Goal: Contribute content: Contribute content

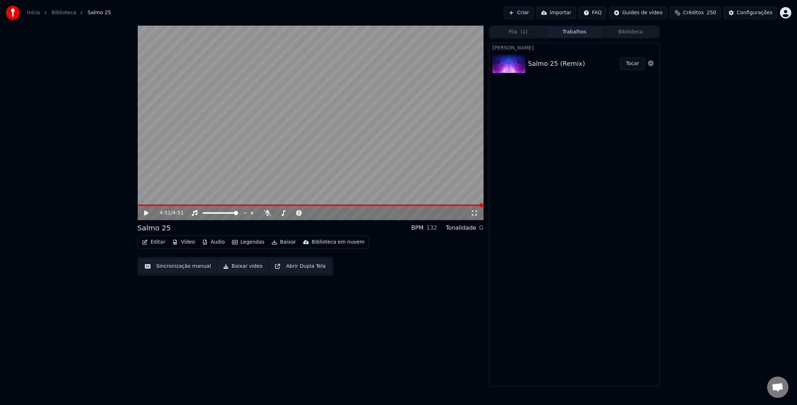
click at [147, 213] on icon at bounding box center [146, 213] width 4 height 5
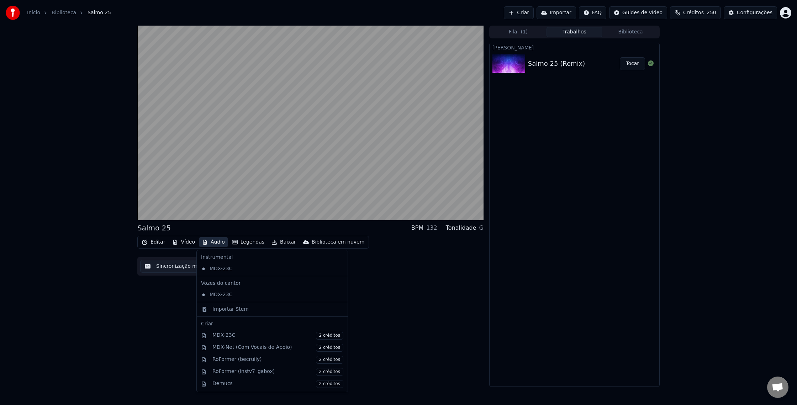
click at [213, 242] on button "Áudio" at bounding box center [213, 242] width 28 height 10
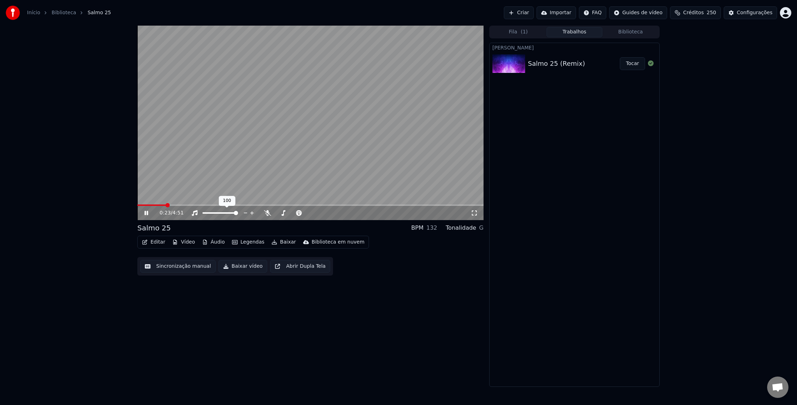
click at [250, 211] on icon at bounding box center [252, 213] width 7 height 7
click at [264, 211] on icon at bounding box center [267, 213] width 7 height 6
click at [448, 205] on span at bounding box center [310, 205] width 346 height 1
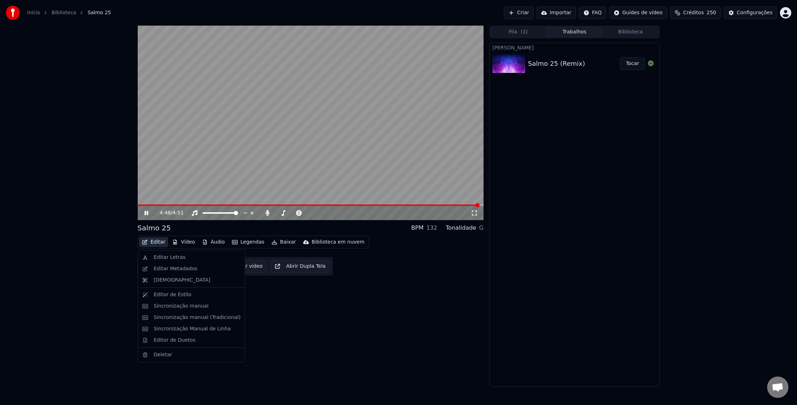
click at [158, 243] on button "Editar" at bounding box center [153, 242] width 29 height 10
click at [167, 255] on div "Editar Letras" at bounding box center [170, 257] width 32 height 7
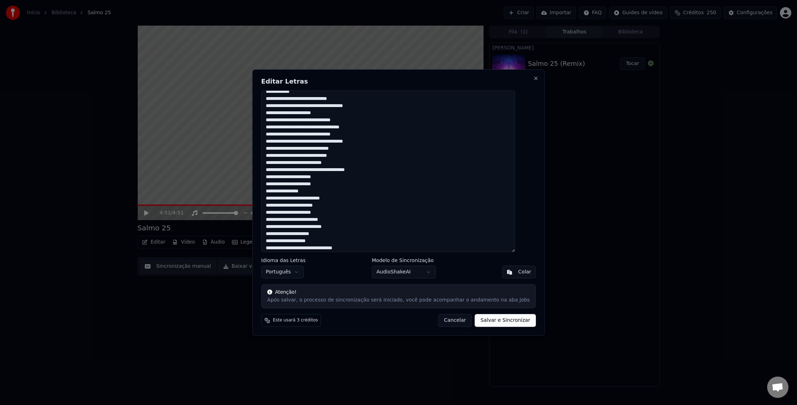
scroll to position [257, 0]
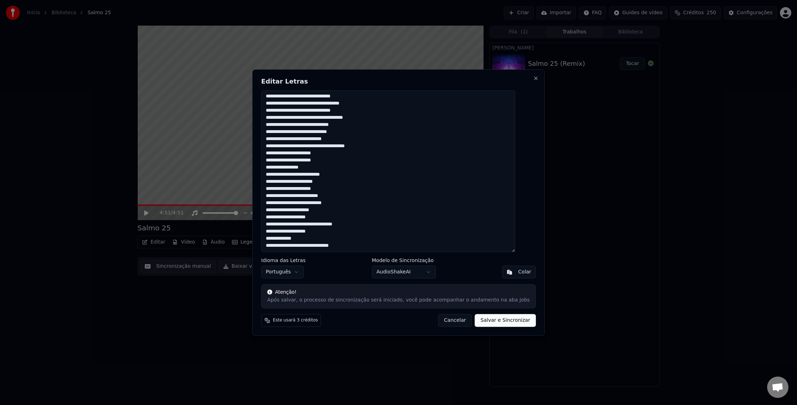
click at [276, 238] on textarea at bounding box center [388, 171] width 254 height 162
drag, startPoint x: 274, startPoint y: 245, endPoint x: 271, endPoint y: 255, distance: 9.9
click at [274, 245] on textarea at bounding box center [388, 171] width 254 height 162
type textarea "**********"
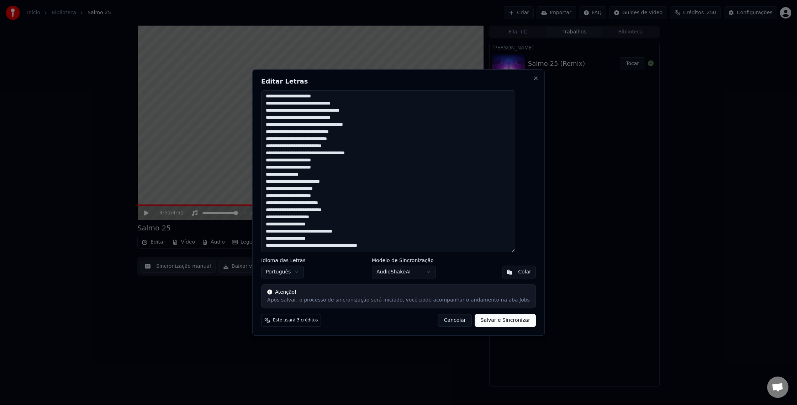
click at [500, 322] on button "Salvar e Sincronizar" at bounding box center [505, 320] width 61 height 13
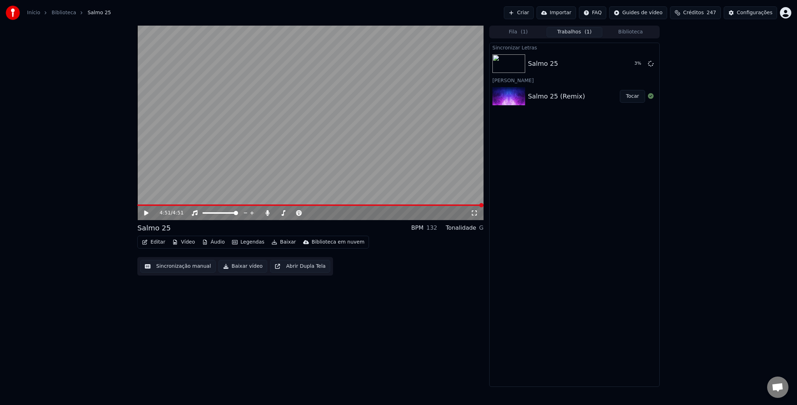
click at [148, 212] on icon at bounding box center [151, 213] width 17 height 6
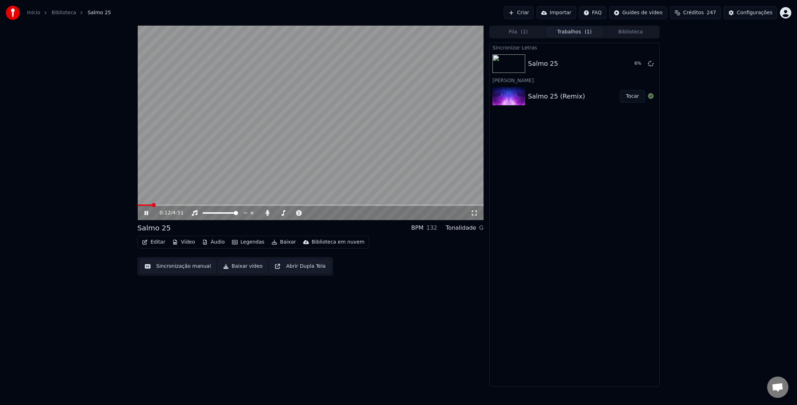
click at [525, 14] on button "Criar" at bounding box center [519, 12] width 30 height 13
click at [526, 13] on button "Criar" at bounding box center [519, 12] width 30 height 13
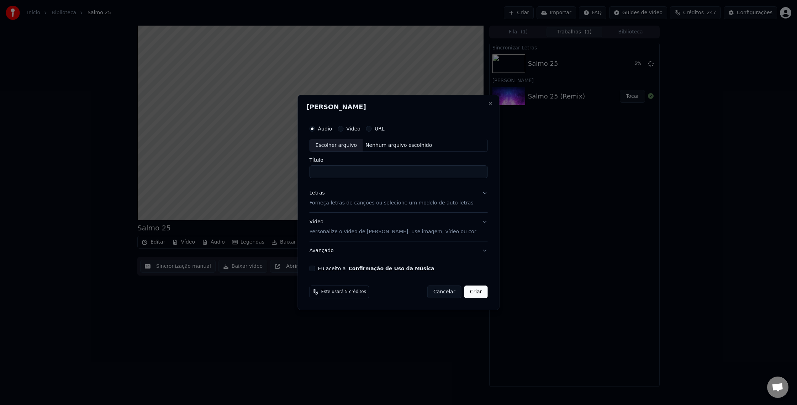
click at [359, 144] on div "Escolher arquivo" at bounding box center [336, 145] width 53 height 13
click at [377, 173] on input "**********" at bounding box center [399, 172] width 178 height 13
type input "********"
click at [348, 207] on button "Letras Forneça letras de canções ou selecione um modelo de auto letras" at bounding box center [399, 198] width 178 height 28
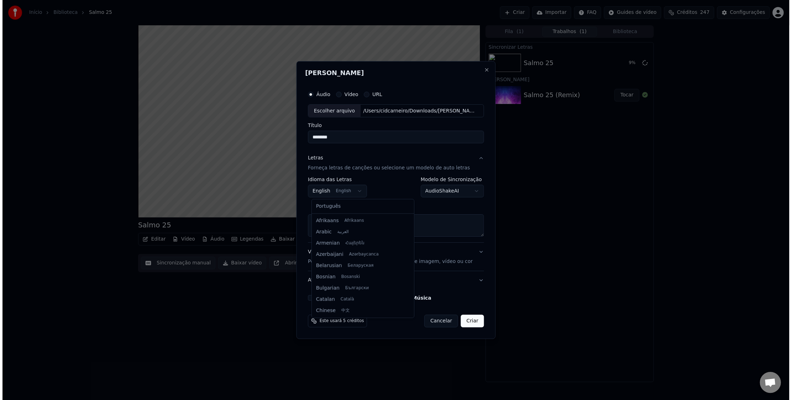
scroll to position [57, 0]
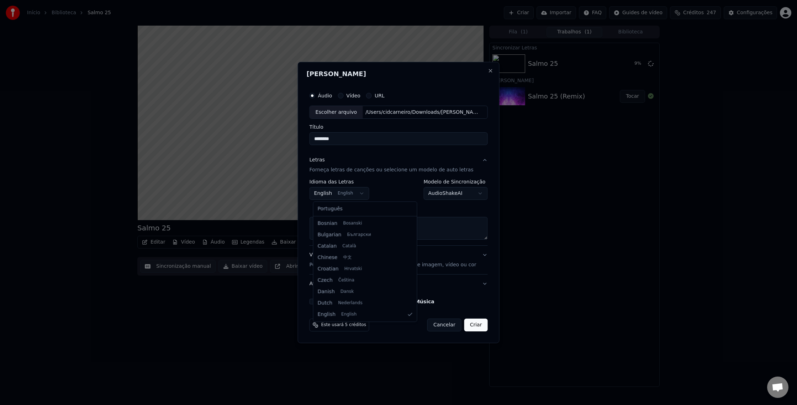
click at [357, 194] on body "**********" at bounding box center [398, 202] width 797 height 405
select select "**"
select select
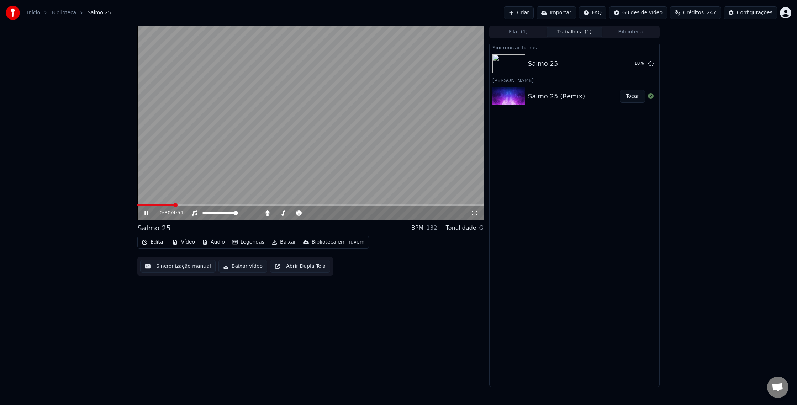
click at [146, 214] on icon at bounding box center [146, 213] width 4 height 4
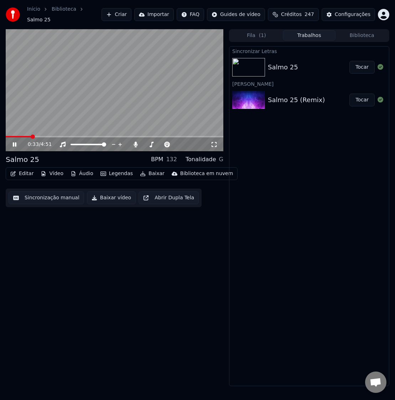
click at [9, 141] on div "0:33 / 4:51" at bounding box center [115, 144] width 212 height 7
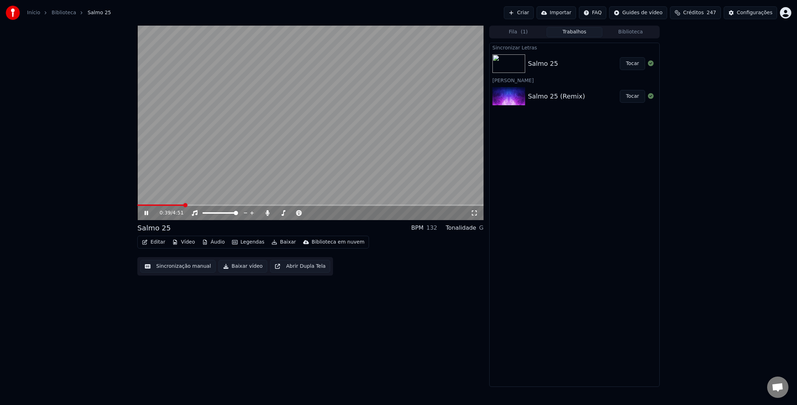
click at [441, 206] on div "0:39 / 4:51" at bounding box center [310, 213] width 346 height 14
click at [446, 205] on span at bounding box center [310, 205] width 346 height 1
click at [146, 212] on icon at bounding box center [146, 213] width 4 height 4
click at [146, 212] on icon at bounding box center [146, 213] width 4 height 5
click at [145, 213] on icon at bounding box center [146, 213] width 4 height 4
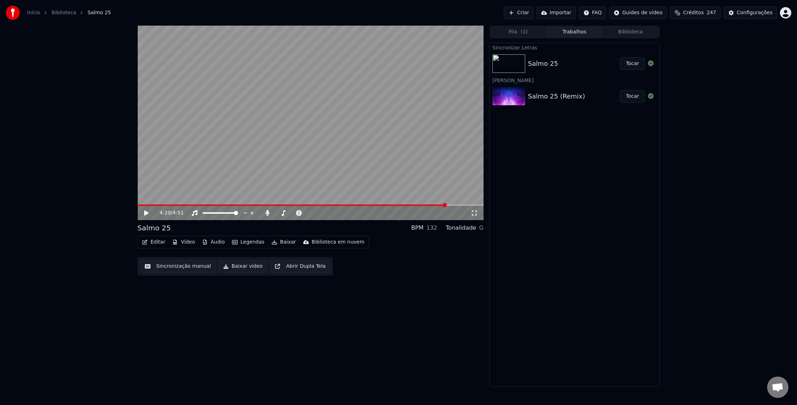
click at [421, 207] on div "4:20 / 4:51" at bounding box center [310, 213] width 346 height 14
click at [422, 205] on span at bounding box center [291, 205] width 309 height 1
click at [449, 206] on span at bounding box center [310, 205] width 346 height 1
click at [146, 213] on icon at bounding box center [146, 213] width 4 height 5
click at [144, 212] on icon at bounding box center [151, 213] width 17 height 6
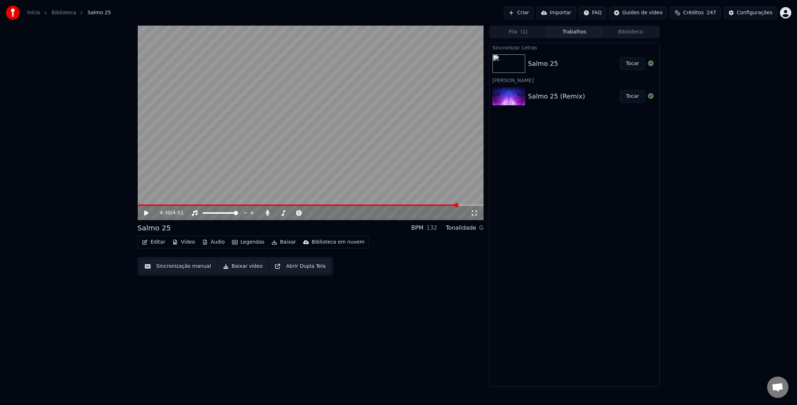
click at [459, 205] on span at bounding box center [310, 205] width 346 height 1
click at [147, 215] on icon at bounding box center [151, 213] width 17 height 6
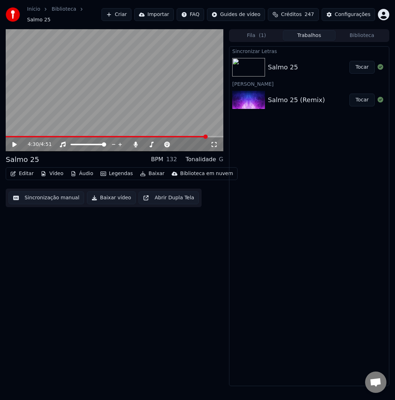
click at [12, 142] on icon at bounding box center [19, 145] width 16 height 6
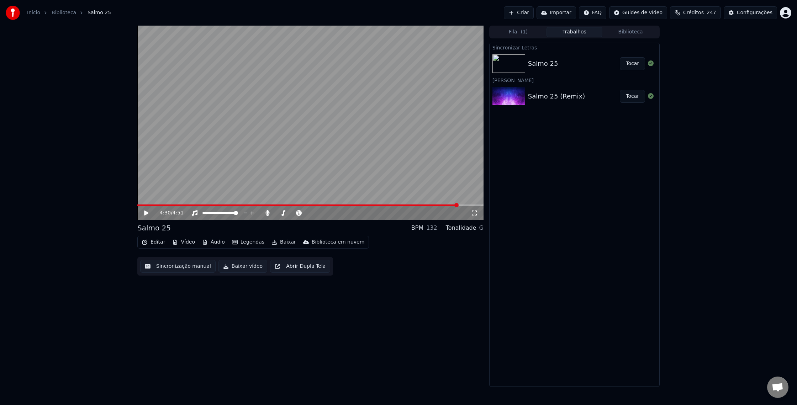
click at [443, 204] on video at bounding box center [310, 123] width 346 height 195
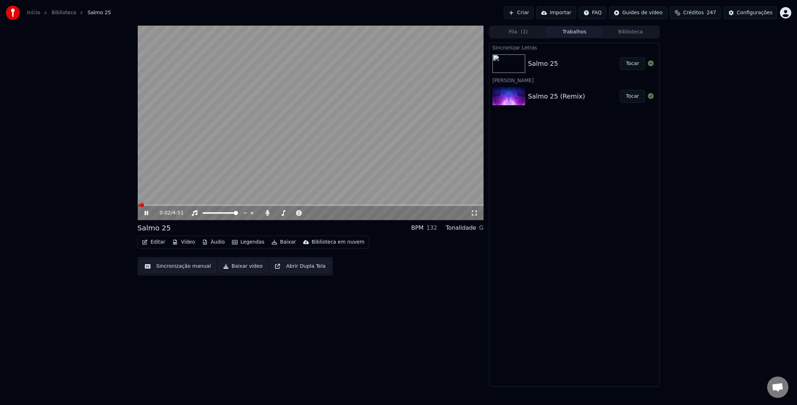
click at [445, 206] on span at bounding box center [310, 205] width 346 height 1
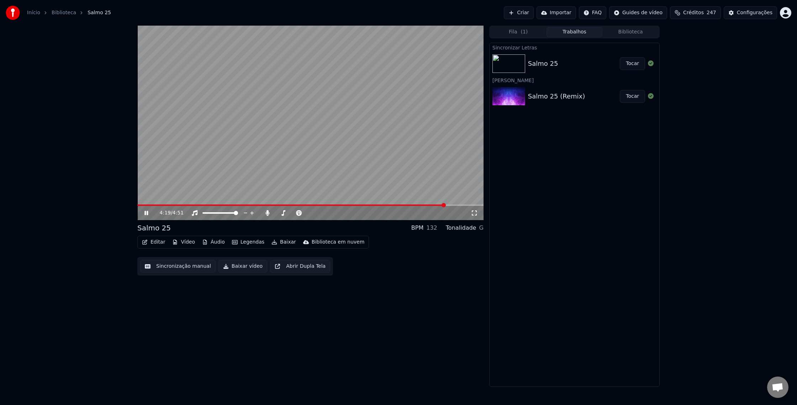
click at [148, 212] on icon at bounding box center [151, 213] width 17 height 6
click at [452, 205] on span at bounding box center [310, 205] width 346 height 1
click at [452, 205] on span at bounding box center [450, 205] width 4 height 4
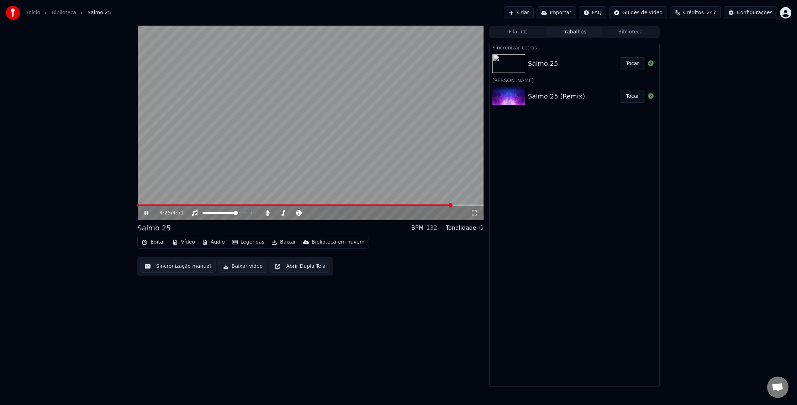
click at [148, 213] on icon at bounding box center [151, 213] width 17 height 6
click at [148, 213] on icon at bounding box center [146, 213] width 4 height 5
click at [294, 118] on video at bounding box center [310, 123] width 346 height 195
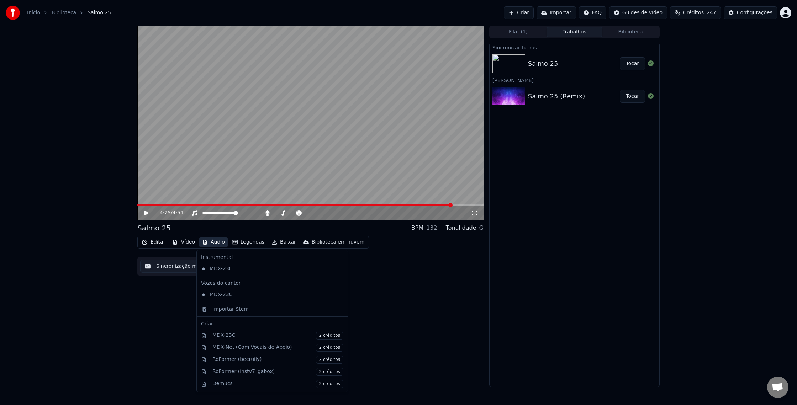
click at [213, 242] on button "Áudio" at bounding box center [213, 242] width 28 height 10
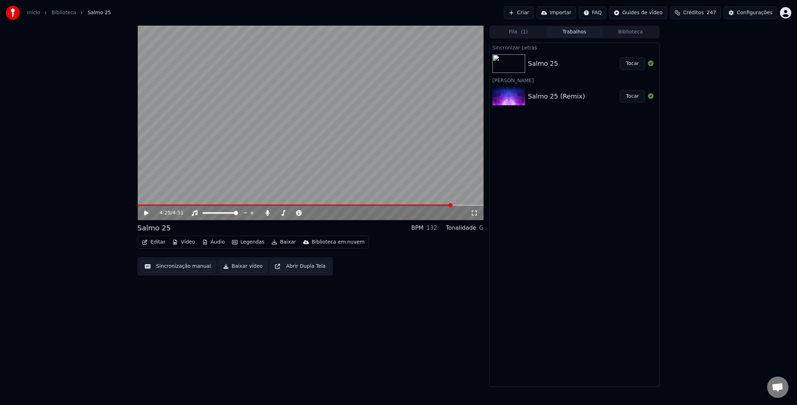
drag, startPoint x: 148, startPoint y: 259, endPoint x: 149, endPoint y: 254, distance: 5.0
click at [148, 259] on div "Sincronização manual Baixar vídeo Abrir Dupla Tela" at bounding box center [235, 266] width 196 height 19
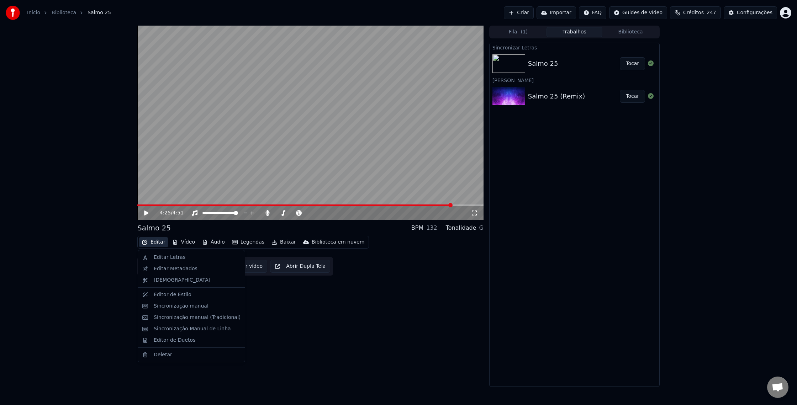
click at [154, 244] on button "Editar" at bounding box center [153, 242] width 29 height 10
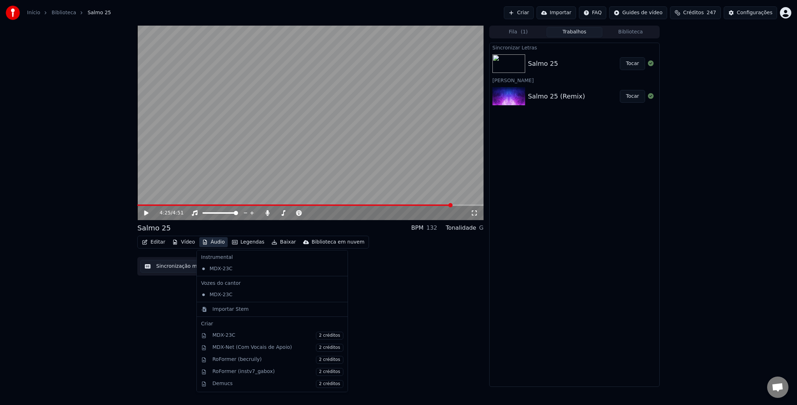
click at [405, 271] on div "Editar Vídeo Áudio Legendas Baixar Biblioteca em nuvem Sincronização manual Bai…" at bounding box center [310, 256] width 346 height 40
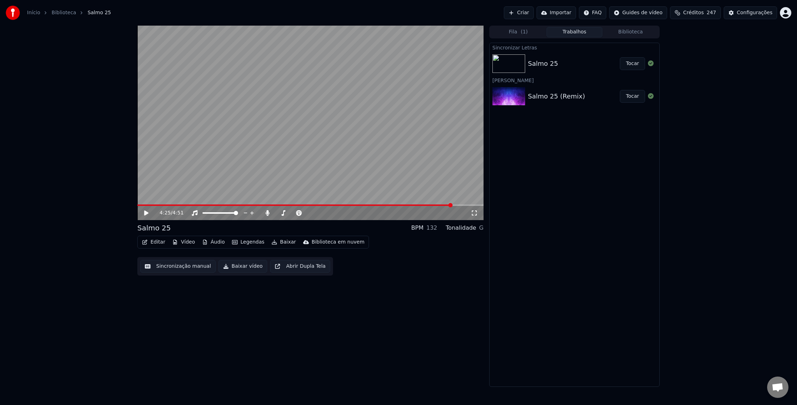
click at [152, 241] on button "Editar" at bounding box center [153, 242] width 29 height 10
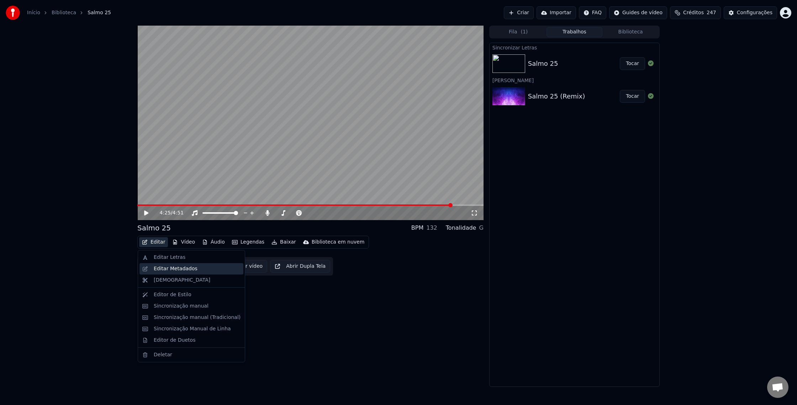
click at [165, 273] on div "Editar Metadados" at bounding box center [191, 268] width 104 height 11
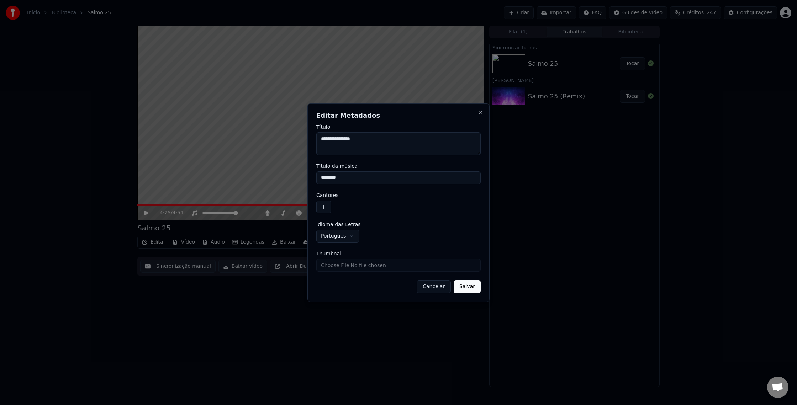
click at [370, 133] on textarea "**********" at bounding box center [398, 143] width 164 height 23
click at [367, 142] on textarea "**********" at bounding box center [398, 143] width 164 height 23
type textarea "********"
click at [424, 287] on button "Cancelar" at bounding box center [434, 286] width 34 height 13
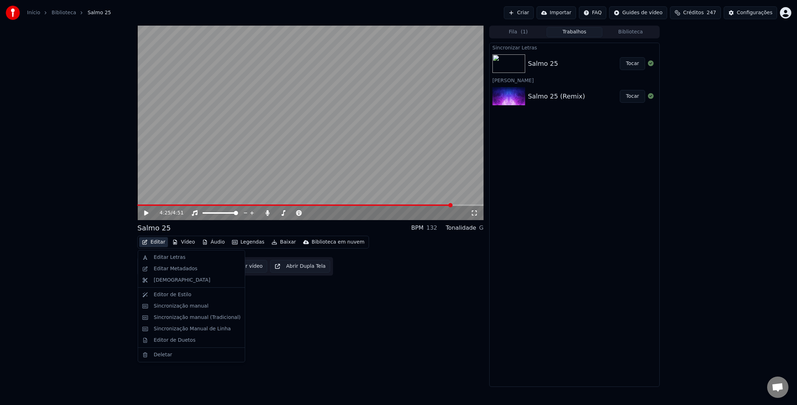
click at [160, 243] on button "Editar" at bounding box center [153, 242] width 29 height 10
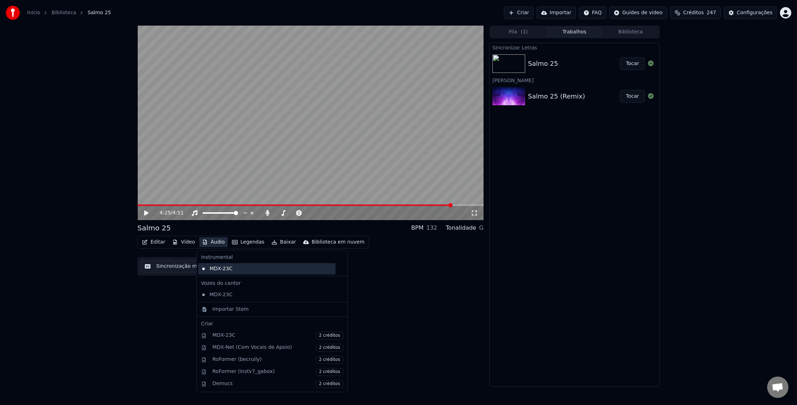
click at [232, 267] on div "MDX-23C" at bounding box center [266, 268] width 137 height 11
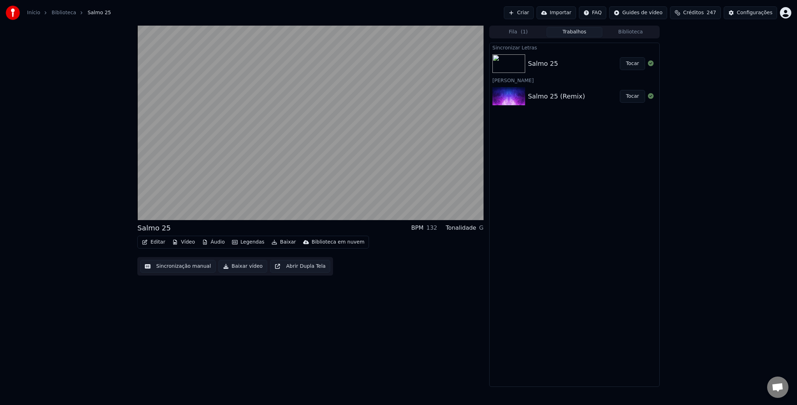
click at [163, 244] on button "Editar" at bounding box center [153, 242] width 29 height 10
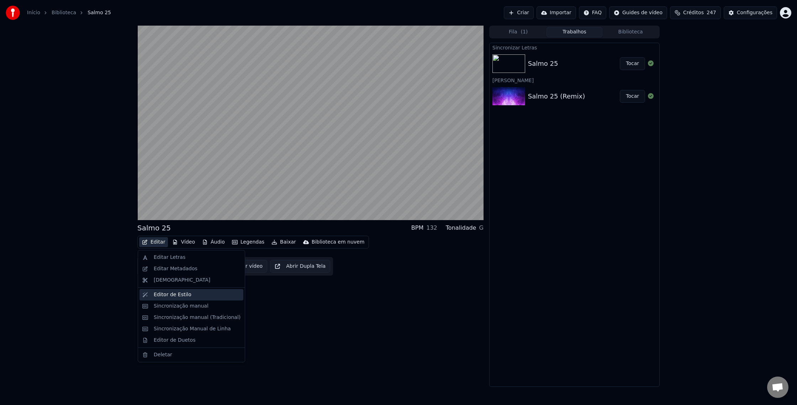
click at [168, 292] on div "Editor de Estilo" at bounding box center [173, 294] width 38 height 7
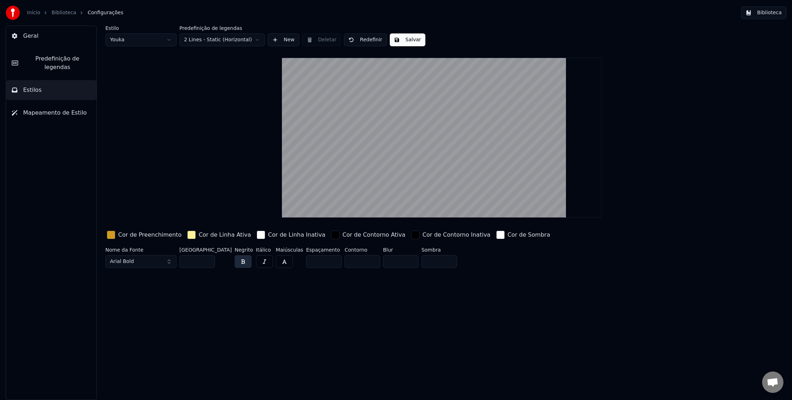
click at [37, 35] on button "Geral" at bounding box center [51, 36] width 90 height 20
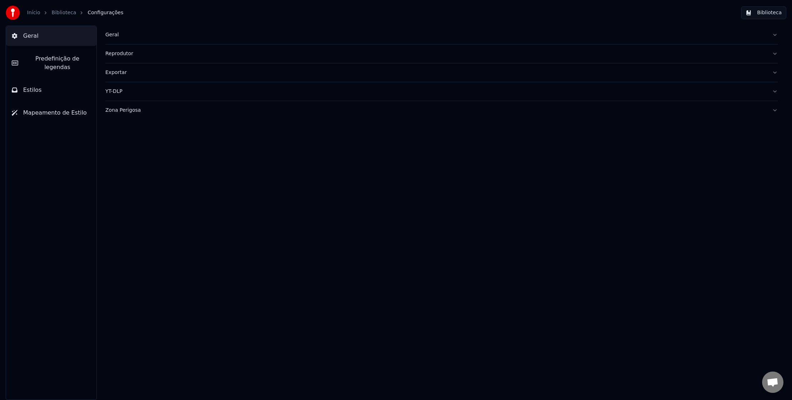
click at [35, 14] on link "Início" at bounding box center [33, 12] width 13 height 7
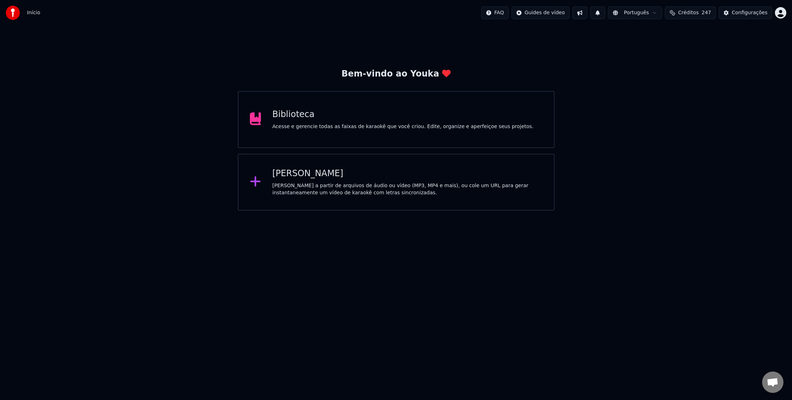
click at [306, 167] on div "Criar Karaokê Crie karaokê a partir de arquivos de áudio ou vídeo (MP3, MP4 e m…" at bounding box center [396, 182] width 317 height 57
click at [357, 189] on div "[PERSON_NAME] a partir de arquivos de áudio ou vídeo (MP3, MP4 e mais), ou cole…" at bounding box center [407, 189] width 270 height 14
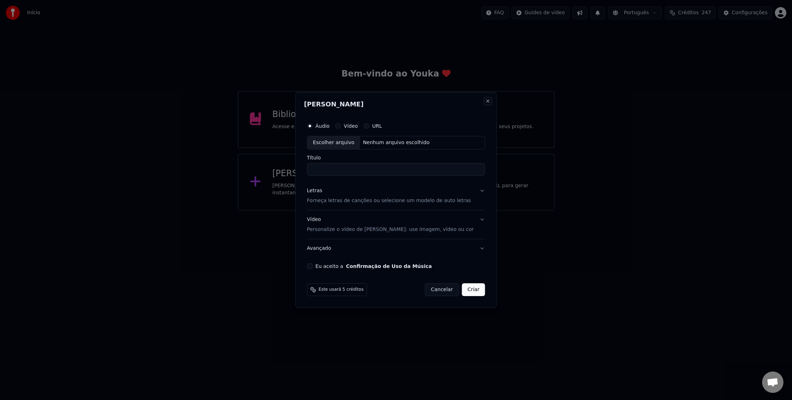
drag, startPoint x: 480, startPoint y: 102, endPoint x: 469, endPoint y: 105, distance: 10.8
click at [472, 105] on div "[PERSON_NAME] Áudio Vídeo URL Escolher arquivo Nenhum arquivo escolhido Título …" at bounding box center [396, 200] width 202 height 216
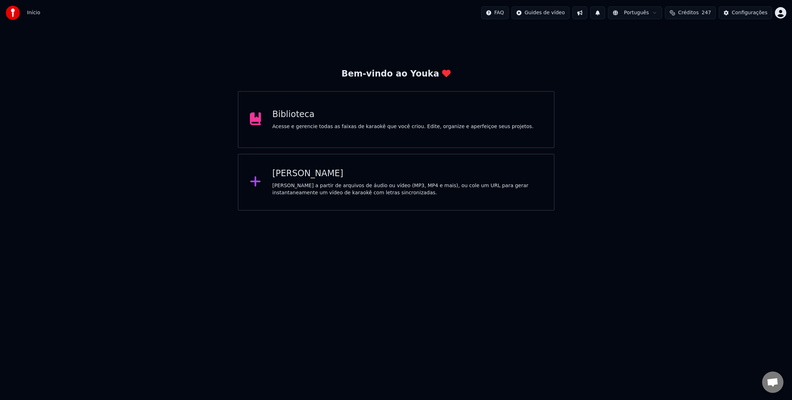
click at [275, 118] on div "Biblioteca" at bounding box center [402, 114] width 261 height 11
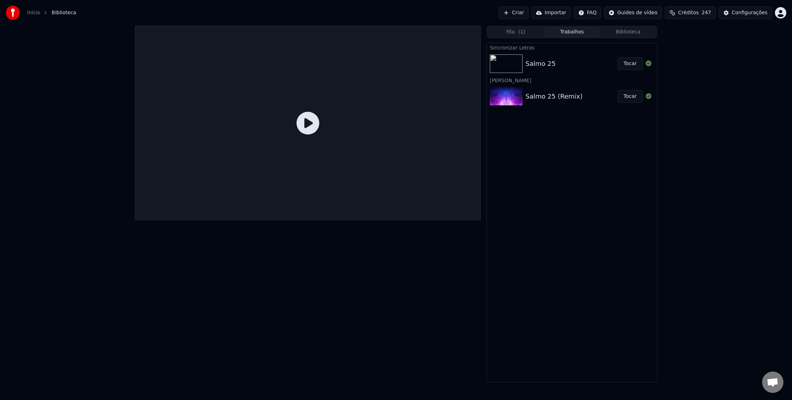
click at [506, 95] on img at bounding box center [506, 96] width 33 height 19
click at [630, 93] on button "Tocar" at bounding box center [629, 96] width 25 height 13
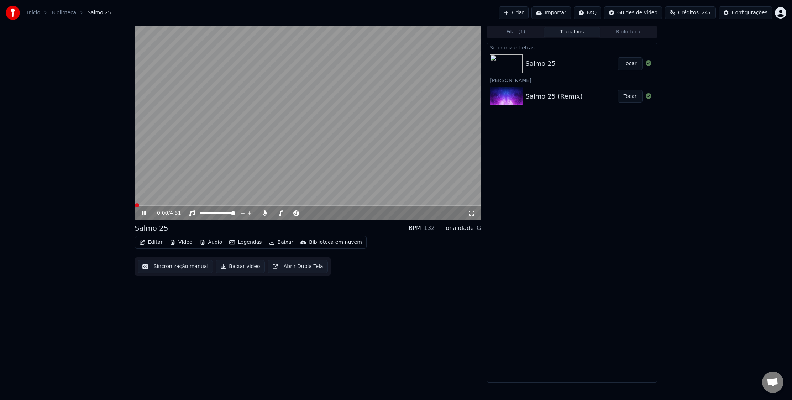
click at [630, 97] on button "Tocar" at bounding box center [629, 96] width 25 height 13
click at [454, 205] on span at bounding box center [308, 205] width 346 height 1
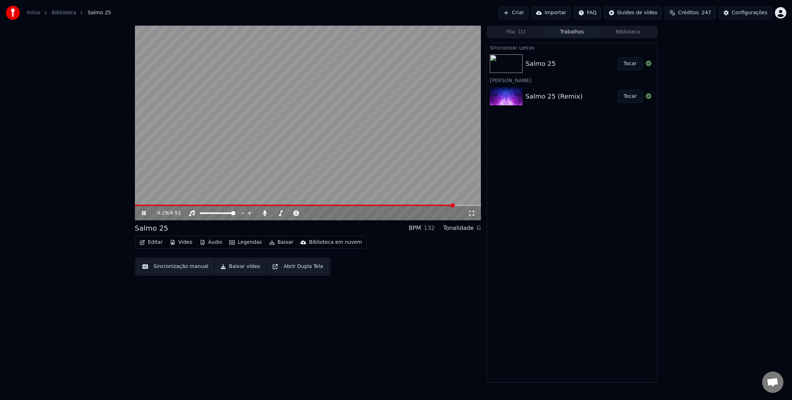
click at [428, 204] on video at bounding box center [308, 123] width 346 height 195
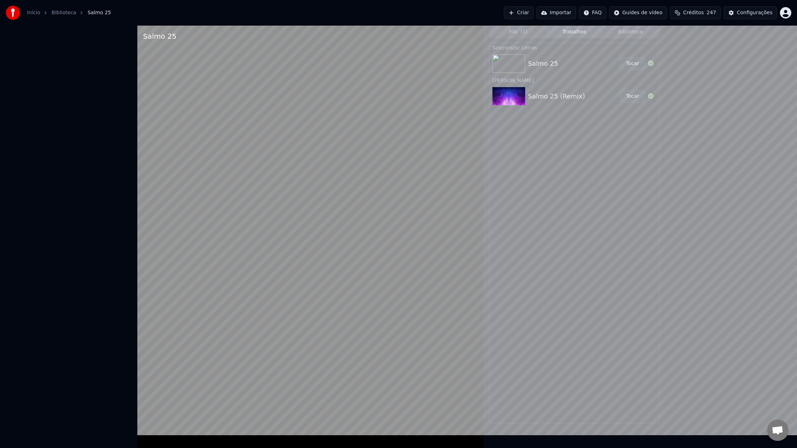
click at [430, 226] on video at bounding box center [310, 250] width 346 height 448
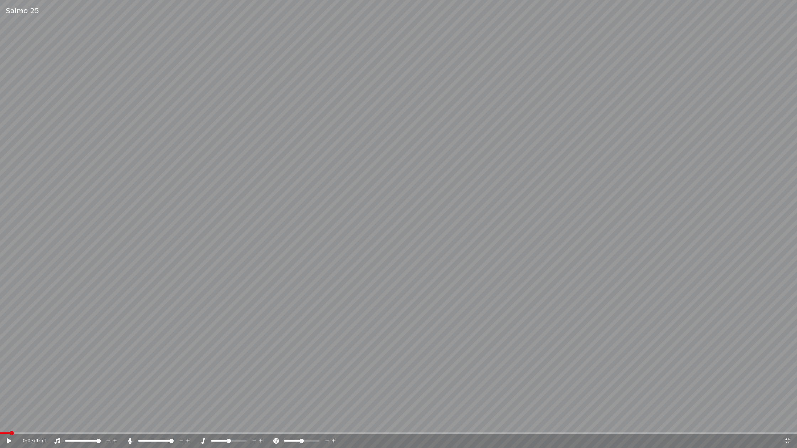
click at [696, 405] on span at bounding box center [398, 433] width 797 height 1
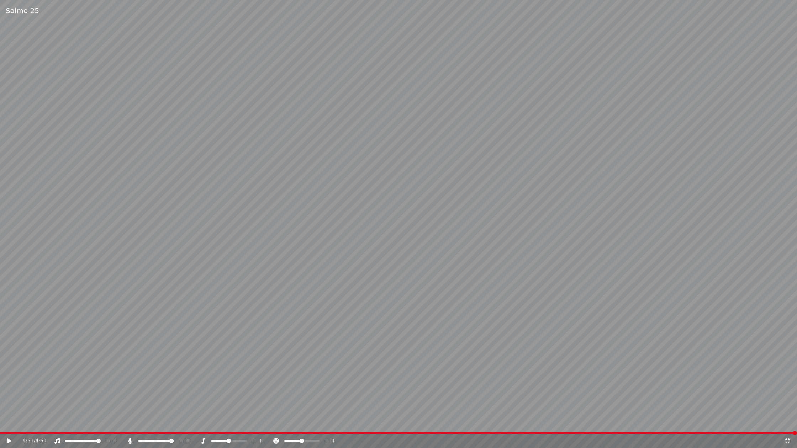
click at [696, 405] on span at bounding box center [398, 433] width 797 height 1
click at [696, 405] on span at bounding box center [349, 433] width 698 height 1
click at [696, 405] on span at bounding box center [398, 433] width 797 height 1
click at [10, 405] on div "4:14 / 4:51" at bounding box center [398, 441] width 797 height 14
click at [8, 405] on icon at bounding box center [9, 441] width 4 height 5
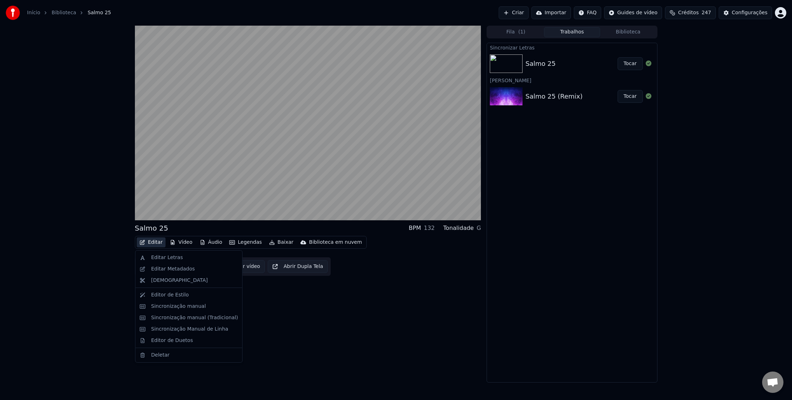
click at [154, 244] on button "Editar" at bounding box center [151, 242] width 29 height 10
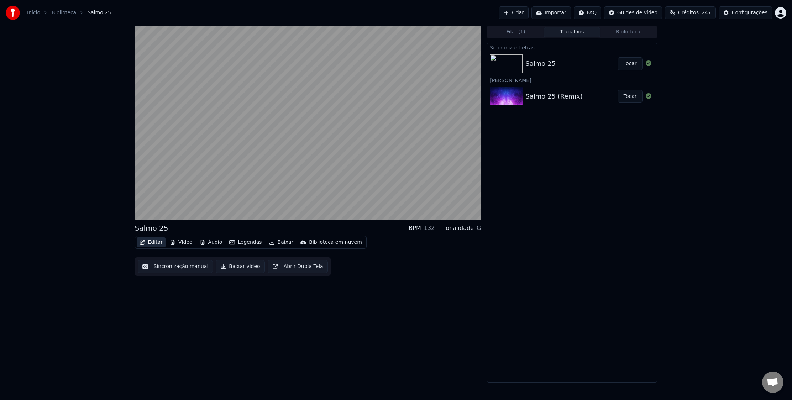
click at [154, 244] on button "Editar" at bounding box center [151, 242] width 29 height 10
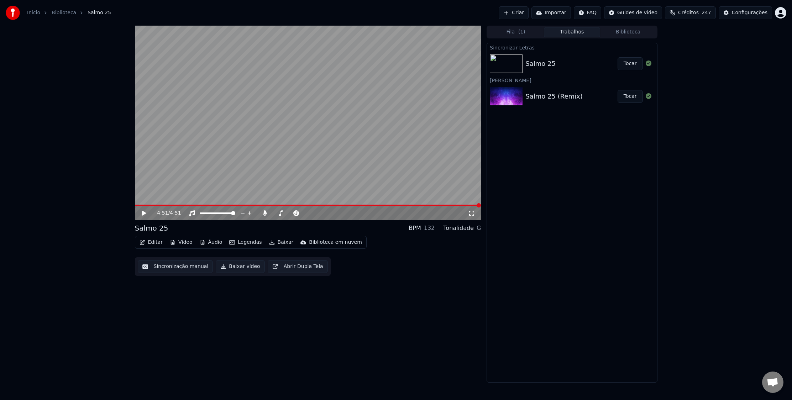
click at [176, 265] on button "Sincronização manual" at bounding box center [175, 266] width 75 height 13
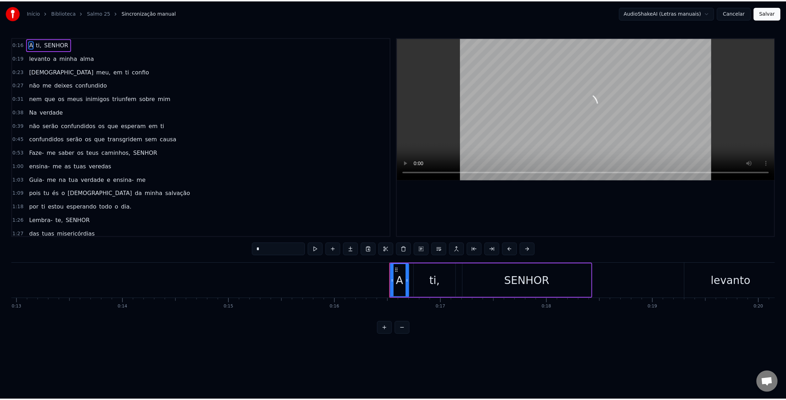
scroll to position [0, 1728]
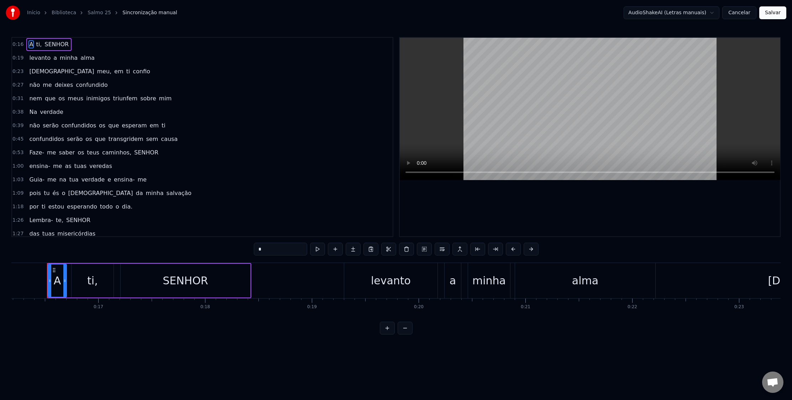
click at [176, 264] on div "A ti, SENHOR" at bounding box center [149, 280] width 204 height 35
click at [32, 13] on link "Início" at bounding box center [33, 12] width 13 height 7
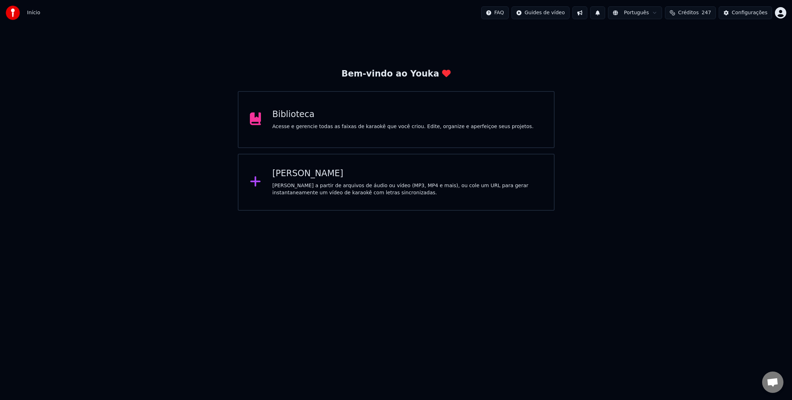
click at [313, 137] on div "Biblioteca Acesse e gerencie todas as faixas de karaokê que você criou. Edite, …" at bounding box center [396, 119] width 317 height 57
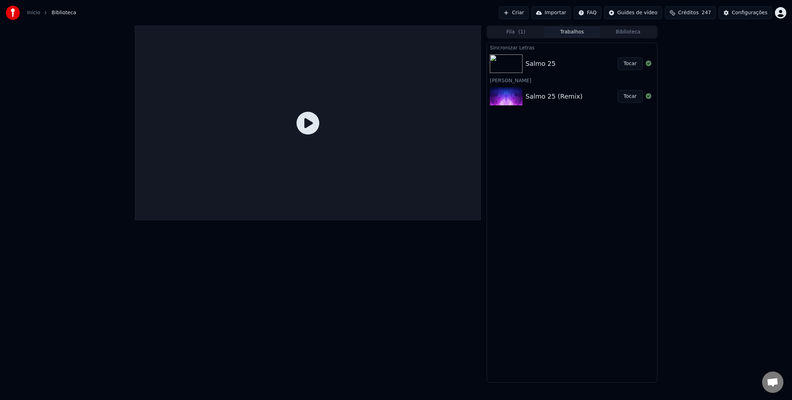
drag, startPoint x: 520, startPoint y: 27, endPoint x: 521, endPoint y: 32, distance: 5.3
click at [520, 27] on button "Fila ( 1 )" at bounding box center [515, 32] width 56 height 10
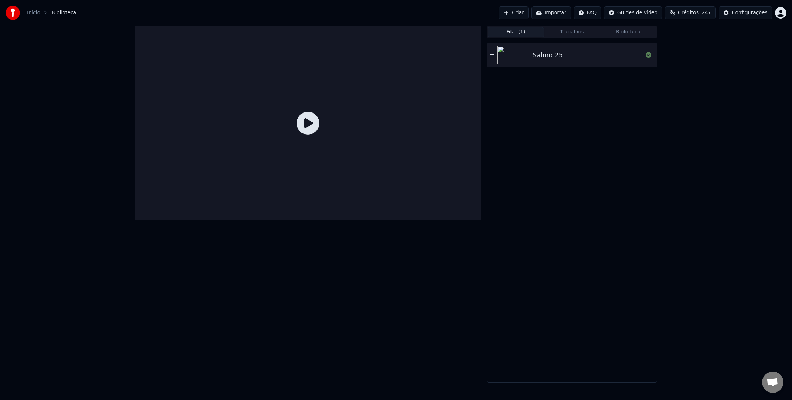
drag, startPoint x: 503, startPoint y: 54, endPoint x: 505, endPoint y: 42, distance: 12.7
click at [503, 54] on img at bounding box center [513, 55] width 33 height 19
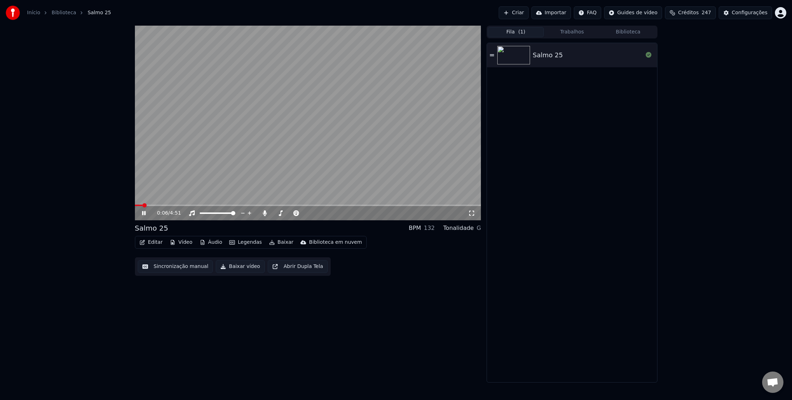
click at [559, 10] on button "Importar" at bounding box center [550, 12] width 39 height 13
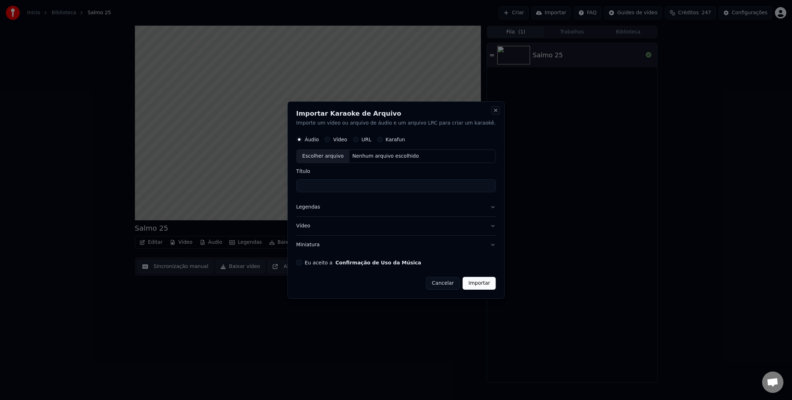
drag, startPoint x: 486, startPoint y: 110, endPoint x: 490, endPoint y: 104, distance: 7.1
click at [493, 110] on button "Close" at bounding box center [496, 110] width 6 height 6
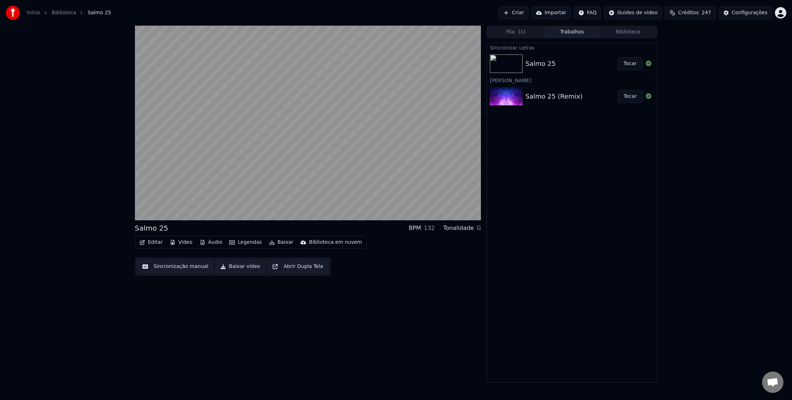
click at [560, 33] on button "Trabalhos" at bounding box center [572, 32] width 56 height 10
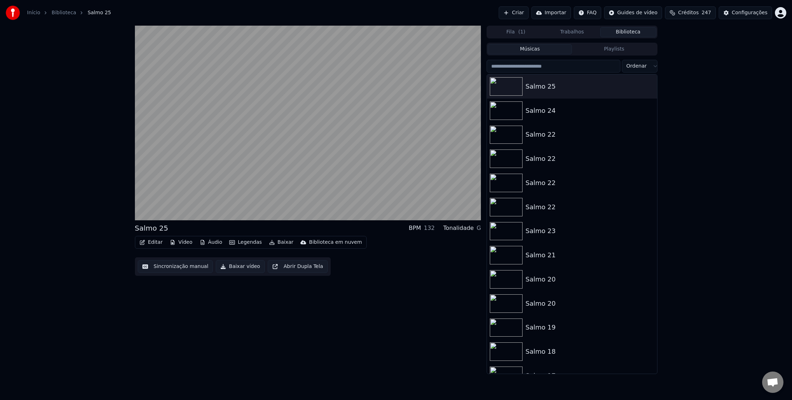
click at [648, 33] on button "Biblioteca" at bounding box center [628, 32] width 56 height 10
click at [650, 85] on icon "button" at bounding box center [650, 86] width 1 height 5
click at [505, 84] on img at bounding box center [506, 86] width 33 height 19
click at [506, 84] on img at bounding box center [506, 86] width 33 height 19
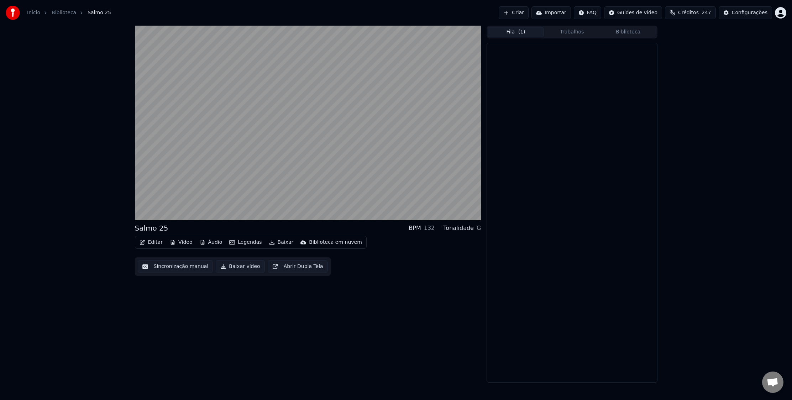
click at [534, 27] on button "Fila ( 1 )" at bounding box center [515, 32] width 56 height 10
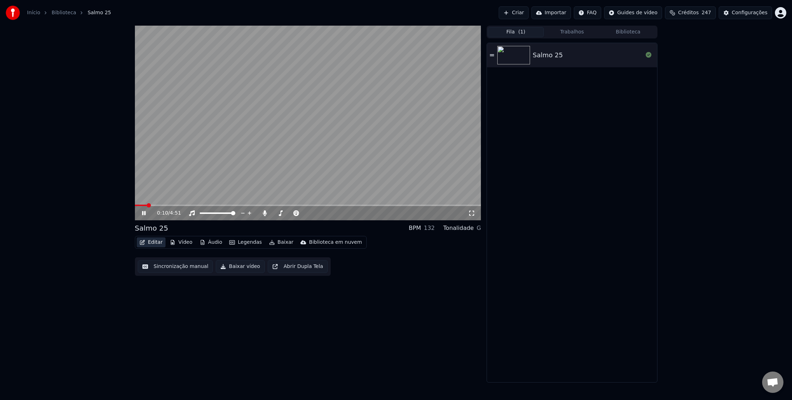
drag, startPoint x: 157, startPoint y: 238, endPoint x: 154, endPoint y: 243, distance: 5.6
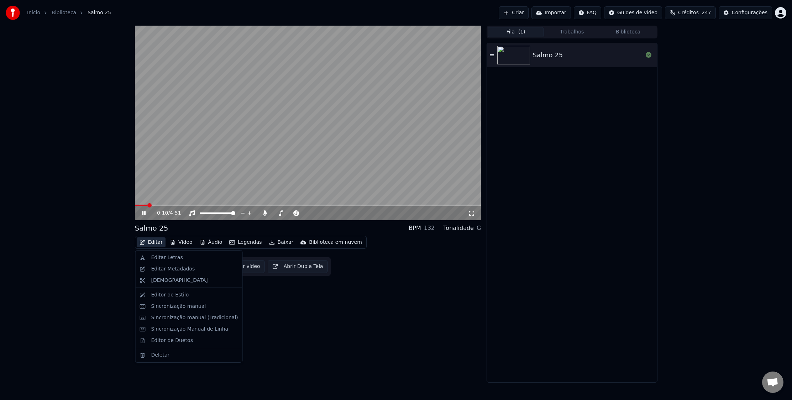
click at [155, 244] on button "Editar" at bounding box center [151, 242] width 29 height 10
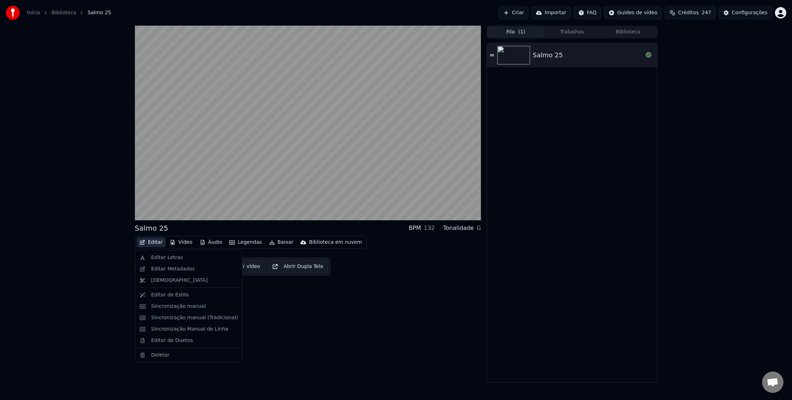
drag, startPoint x: 152, startPoint y: 267, endPoint x: 448, endPoint y: 203, distance: 303.3
click at [409, 233] on body "Início Biblioteca Salmo 25 Criar Importar FAQ Guides de vídeo Créditos 247 Conf…" at bounding box center [396, 200] width 792 height 400
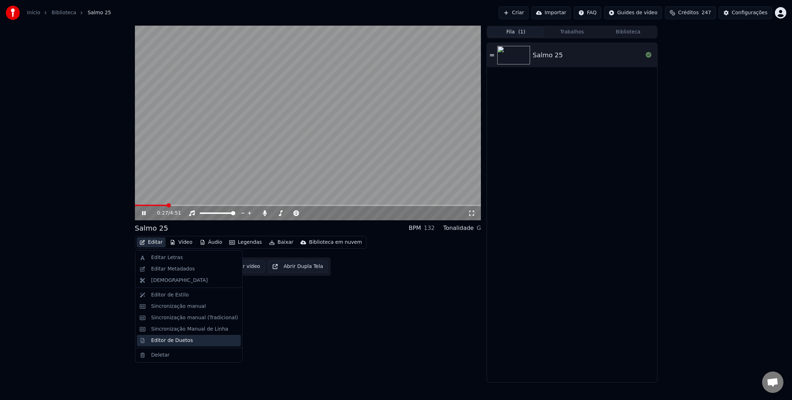
click at [178, 342] on div "Editor de Duetos" at bounding box center [172, 340] width 42 height 7
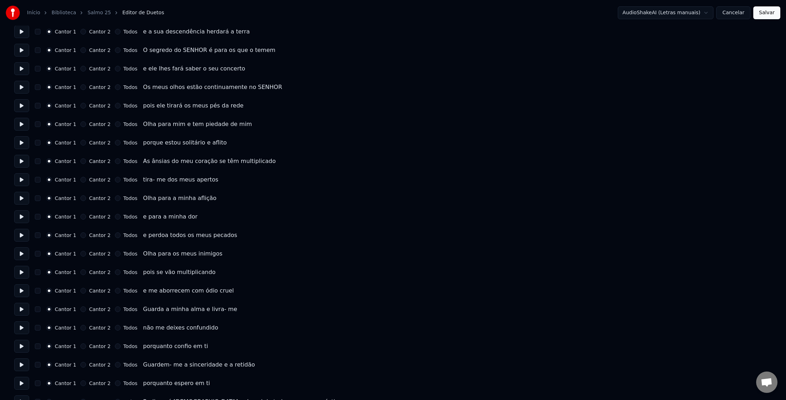
scroll to position [744, 0]
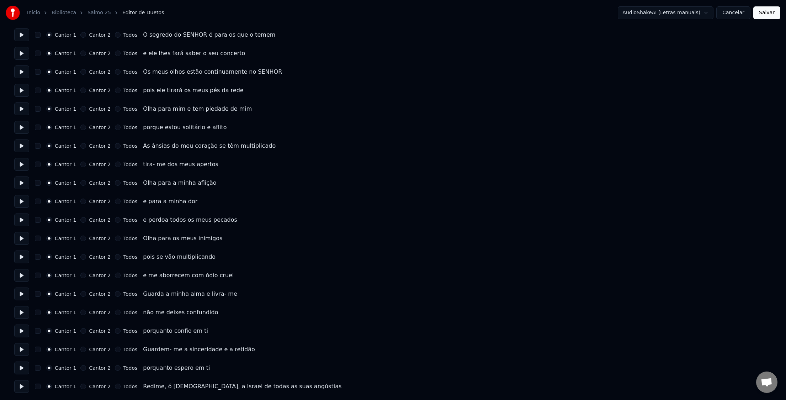
click at [61, 13] on link "Biblioteca" at bounding box center [64, 12] width 25 height 7
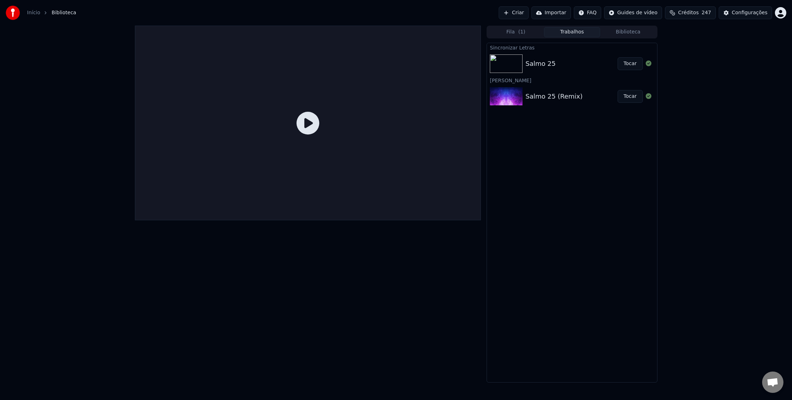
click at [572, 31] on button "Trabalhos" at bounding box center [572, 32] width 56 height 10
click at [240, 106] on div at bounding box center [308, 123] width 346 height 195
click at [239, 79] on div at bounding box center [308, 123] width 346 height 195
click at [317, 123] on icon at bounding box center [307, 123] width 23 height 23
click at [312, 121] on icon at bounding box center [307, 123] width 23 height 23
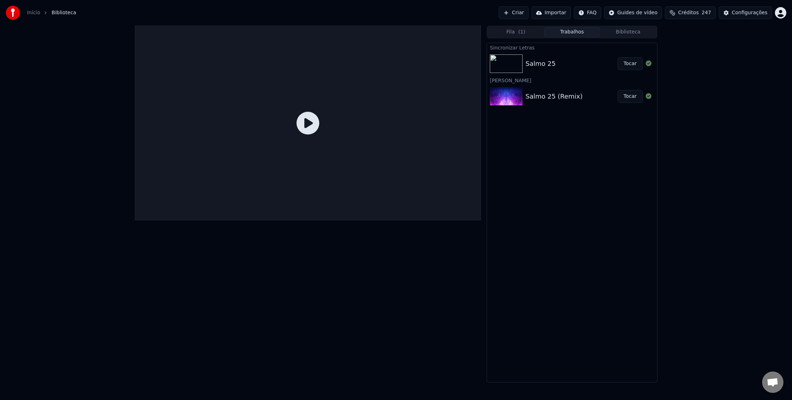
drag, startPoint x: 311, startPoint y: 121, endPoint x: 410, endPoint y: 63, distance: 114.0
click at [311, 121] on icon at bounding box center [307, 123] width 23 height 23
drag, startPoint x: 506, startPoint y: 62, endPoint x: 502, endPoint y: 64, distance: 5.0
click at [527, 10] on button "Criar" at bounding box center [513, 12] width 30 height 13
drag, startPoint x: 376, startPoint y: 67, endPoint x: 382, endPoint y: 68, distance: 6.4
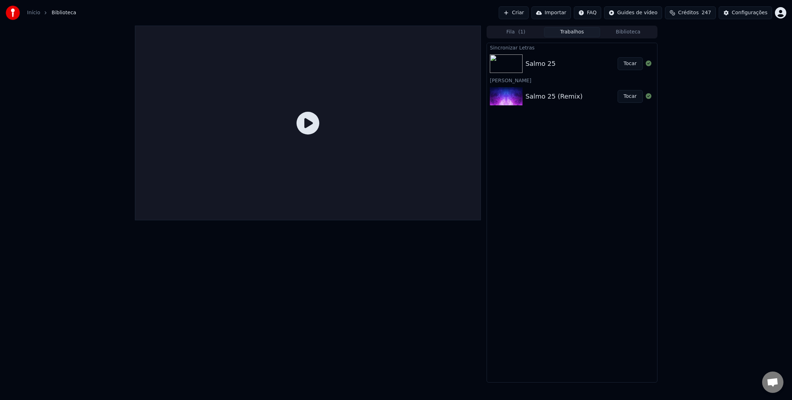
click at [376, 68] on div at bounding box center [308, 123] width 346 height 195
click at [527, 63] on div "Salmo 25" at bounding box center [540, 64] width 30 height 10
click at [626, 61] on button "Tocar" at bounding box center [629, 63] width 25 height 13
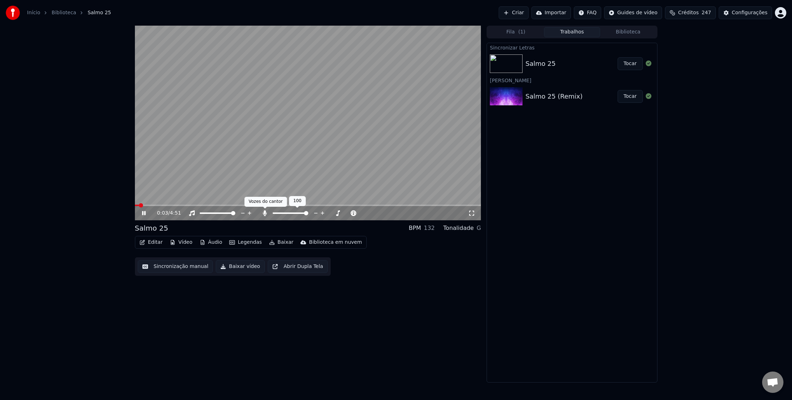
click at [265, 213] on icon at bounding box center [265, 213] width 4 height 6
click at [265, 213] on icon at bounding box center [264, 213] width 7 height 6
click at [266, 213] on icon at bounding box center [265, 213] width 4 height 6
click at [266, 213] on icon at bounding box center [264, 213] width 7 height 6
click at [280, 213] on icon at bounding box center [280, 213] width 7 height 6
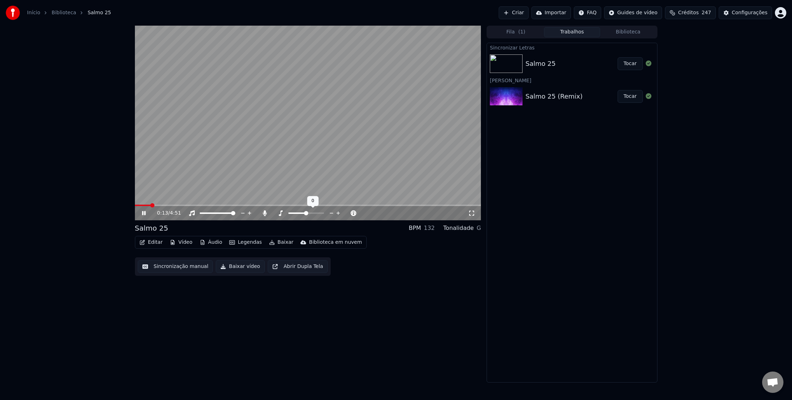
click at [280, 213] on icon at bounding box center [280, 213] width 7 height 6
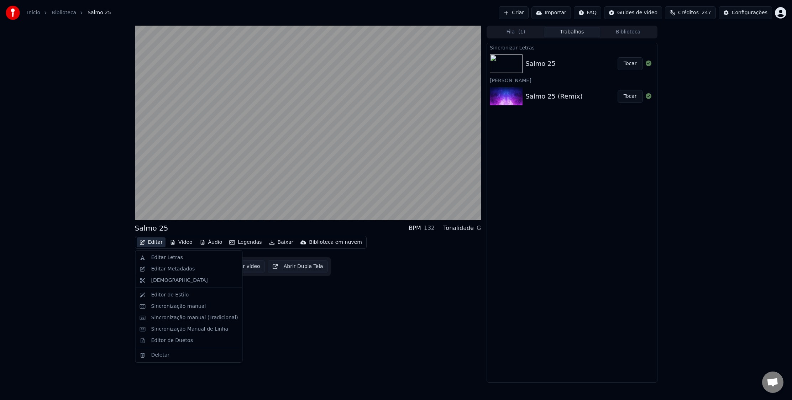
click at [157, 243] on button "Editar" at bounding box center [151, 242] width 29 height 10
click at [153, 269] on div "Editar Metadados" at bounding box center [173, 268] width 44 height 7
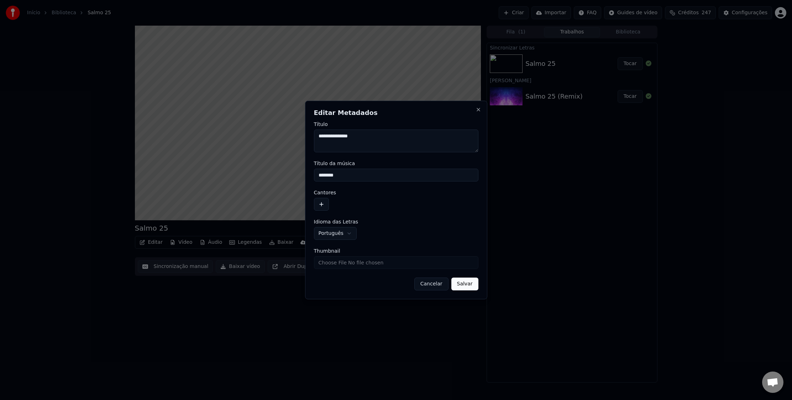
drag, startPoint x: 394, startPoint y: 127, endPoint x: 387, endPoint y: 136, distance: 11.2
click at [393, 128] on div "**********" at bounding box center [396, 137] width 164 height 31
click at [387, 134] on textarea "**********" at bounding box center [396, 141] width 164 height 23
drag, startPoint x: 477, startPoint y: 110, endPoint x: 467, endPoint y: 120, distance: 14.6
click at [477, 110] on button "Close" at bounding box center [478, 110] width 6 height 6
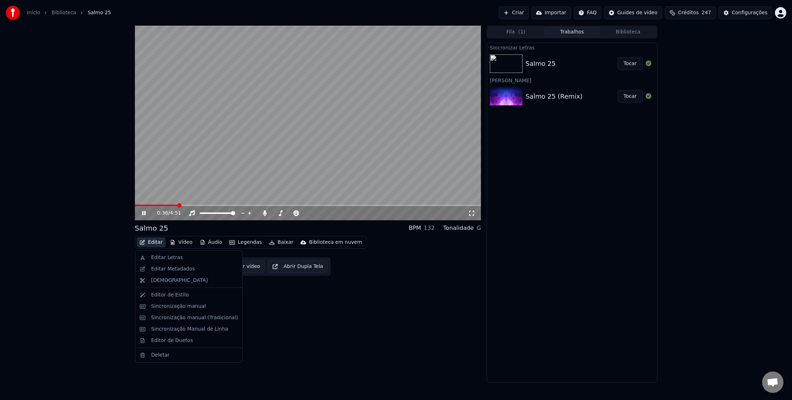
click at [153, 244] on button "Editar" at bounding box center [151, 242] width 29 height 10
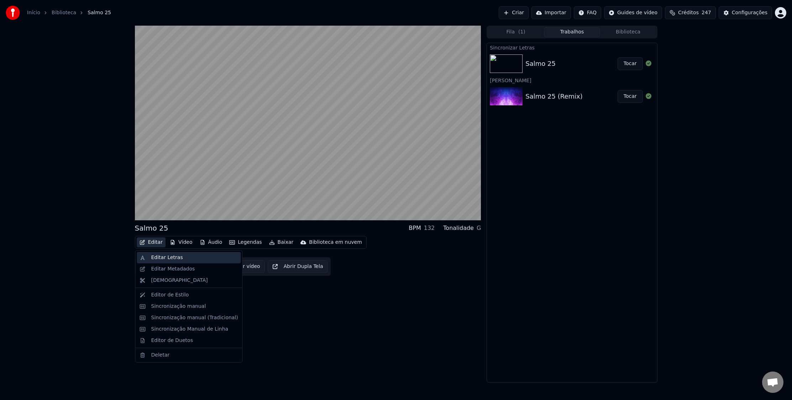
click at [150, 257] on div "Editar Letras" at bounding box center [189, 257] width 104 height 11
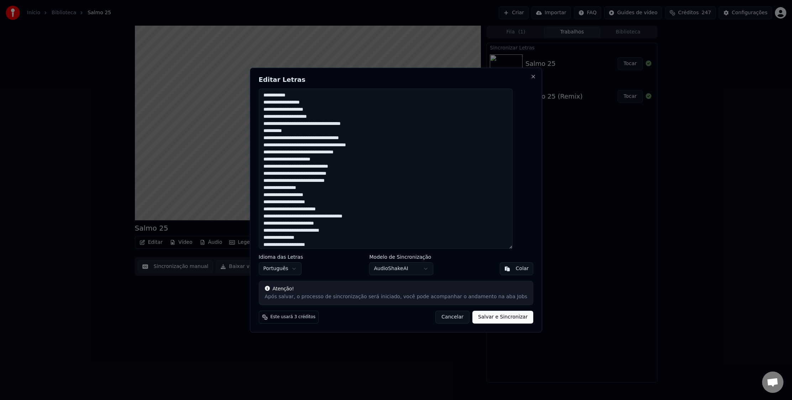
drag, startPoint x: 442, startPoint y: 312, endPoint x: 439, endPoint y: 316, distance: 4.6
click at [442, 315] on button "Cancelar" at bounding box center [452, 317] width 34 height 13
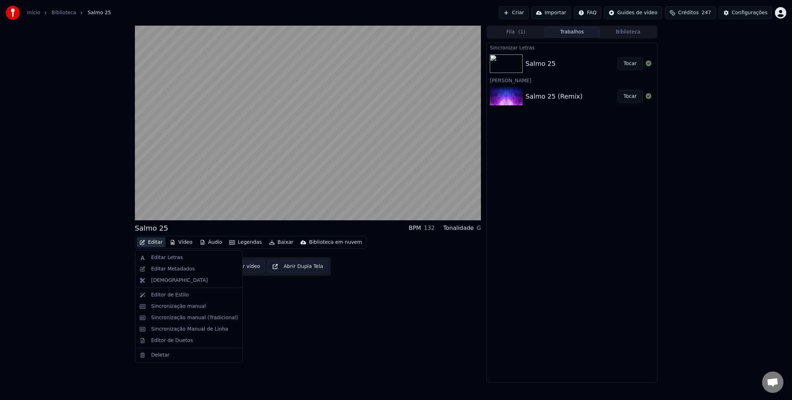
click at [159, 243] on button "Editar" at bounding box center [151, 242] width 29 height 10
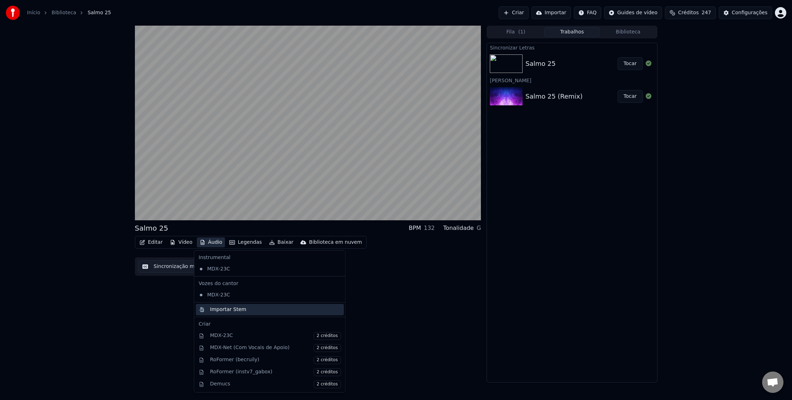
click at [242, 307] on div "Importar Stem" at bounding box center [228, 309] width 36 height 7
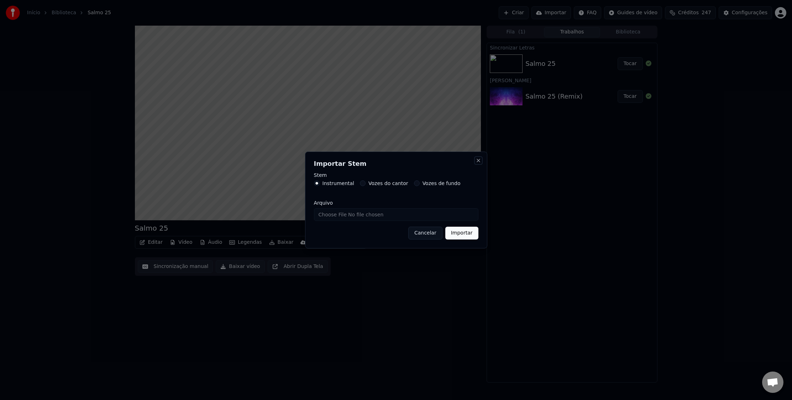
click at [478, 161] on button "Close" at bounding box center [478, 161] width 6 height 6
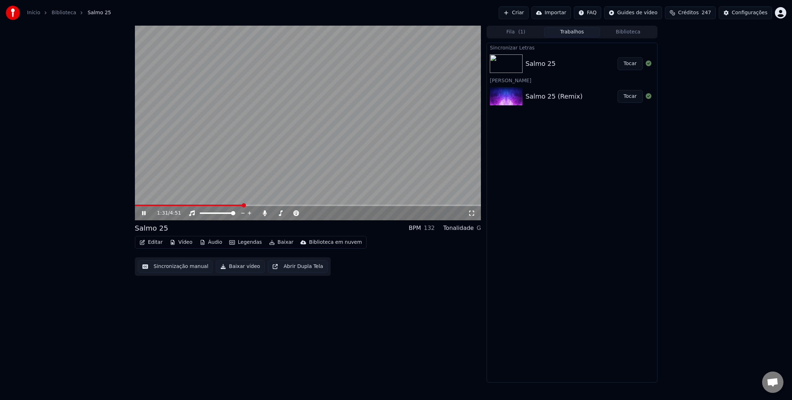
click at [211, 167] on video at bounding box center [308, 123] width 346 height 195
click at [151, 242] on button "Editar" at bounding box center [151, 242] width 29 height 10
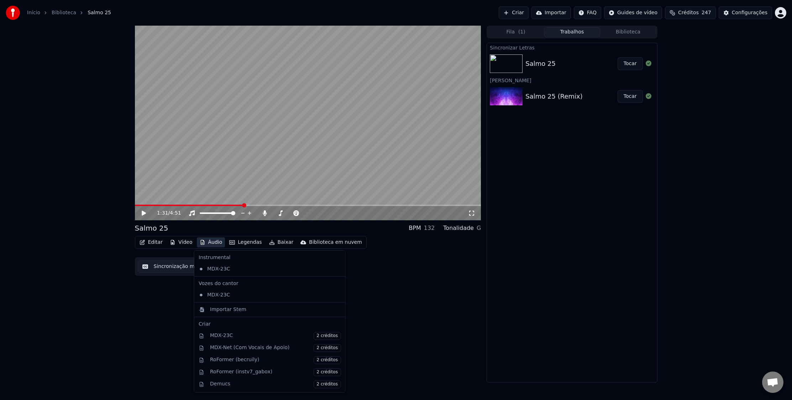
click at [209, 243] on button "Áudio" at bounding box center [211, 242] width 28 height 10
click at [255, 268] on div "MDX-23C" at bounding box center [264, 268] width 137 height 11
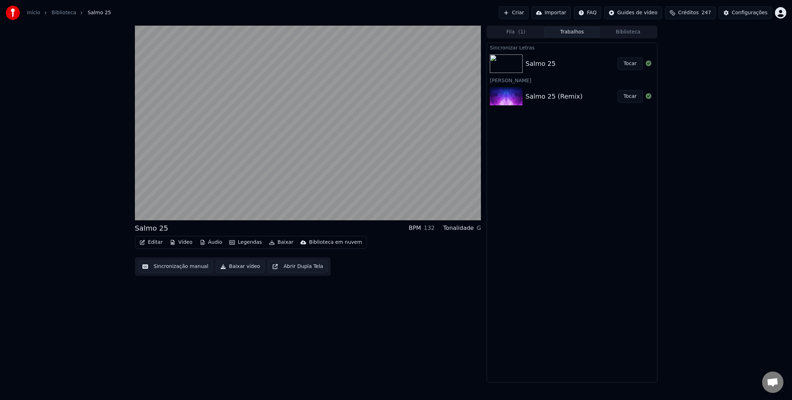
click at [254, 268] on button "Baixar vídeo" at bounding box center [240, 266] width 49 height 13
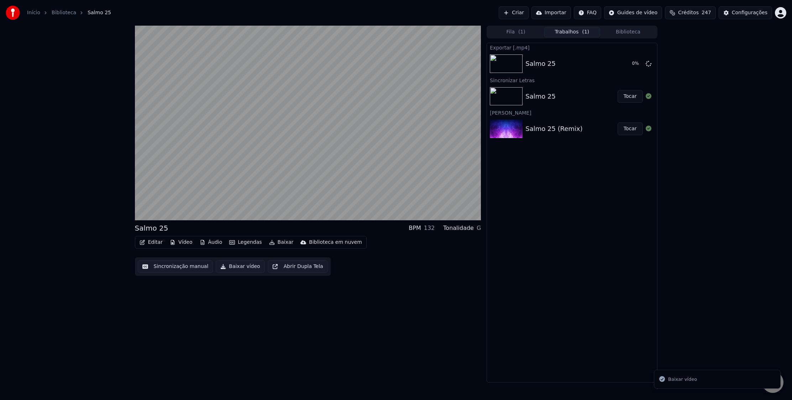
click at [245, 268] on button "Baixar vídeo" at bounding box center [240, 266] width 49 height 13
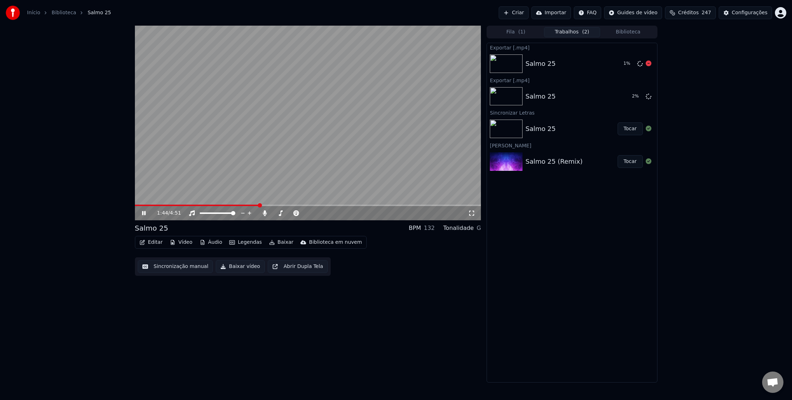
click at [509, 62] on img at bounding box center [506, 63] width 33 height 19
click at [511, 38] on div "Fila ( 1 ) Trabalhos ( 2 ) Biblioteca" at bounding box center [571, 32] width 170 height 13
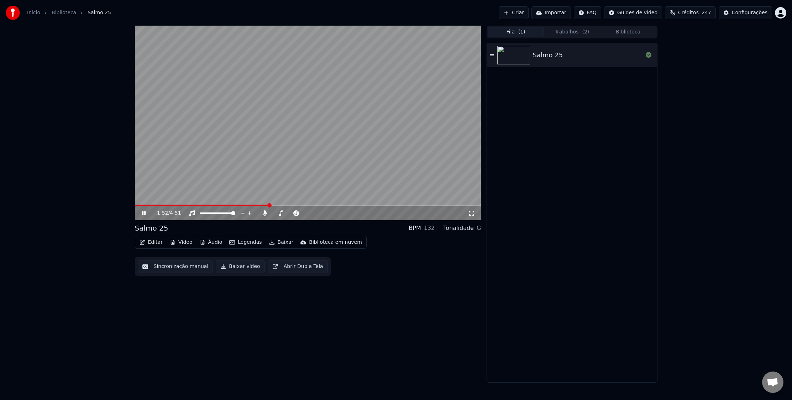
click at [511, 36] on button "Fila ( 1 )" at bounding box center [515, 32] width 56 height 10
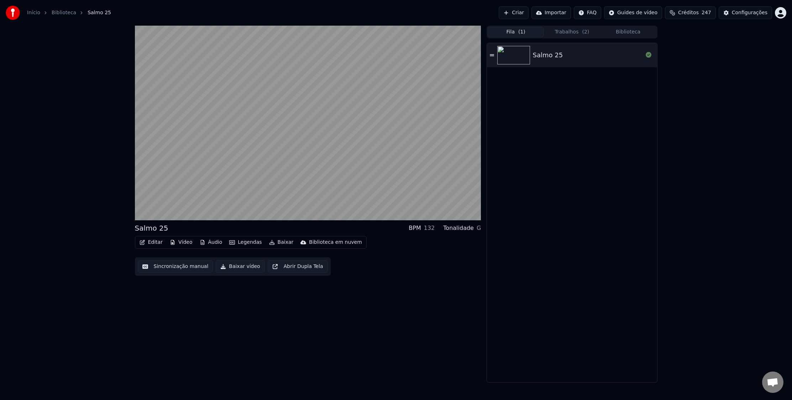
click at [586, 33] on span "( 2 )" at bounding box center [585, 31] width 7 height 7
click at [616, 33] on button "Biblioteca" at bounding box center [628, 32] width 56 height 10
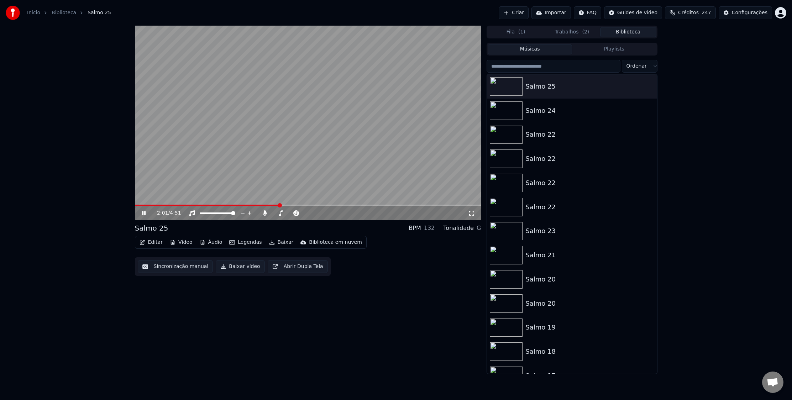
click at [525, 28] on button "Fila ( 1 )" at bounding box center [515, 32] width 56 height 10
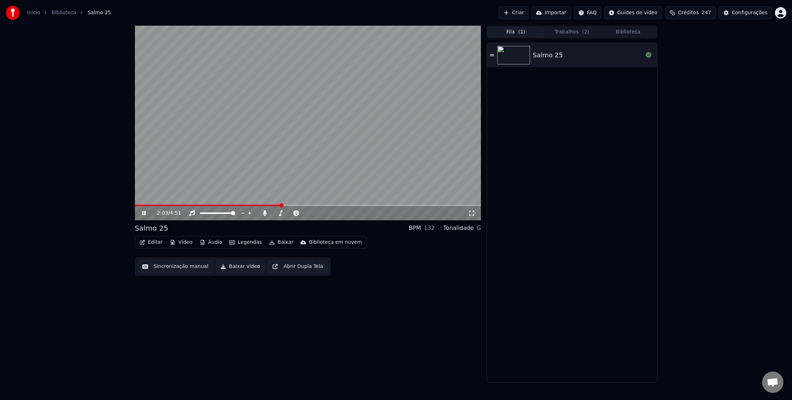
click at [161, 239] on button "Editar" at bounding box center [151, 242] width 29 height 10
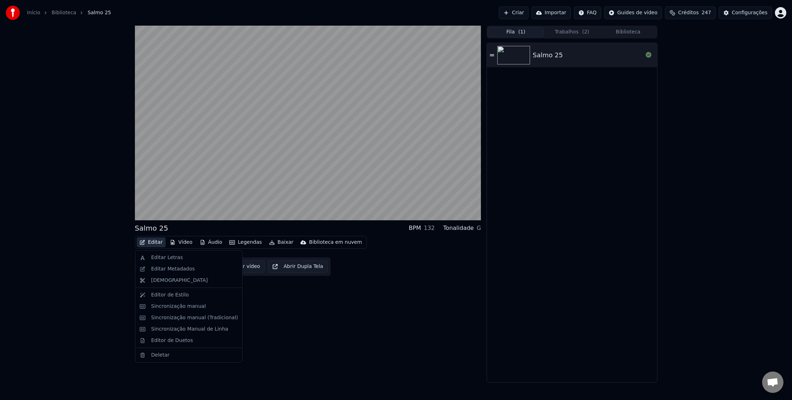
drag, startPoint x: 192, startPoint y: 260, endPoint x: 191, endPoint y: 268, distance: 7.2
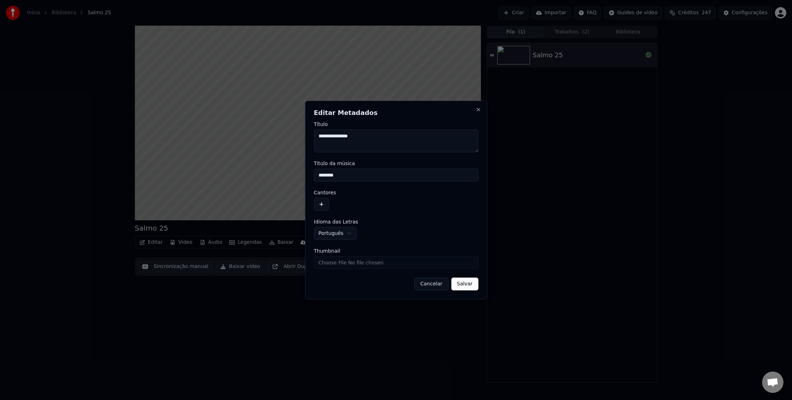
click at [332, 253] on span "Thumbnail" at bounding box center [327, 250] width 26 height 5
click at [332, 256] on input "Thumbnail" at bounding box center [396, 262] width 164 height 13
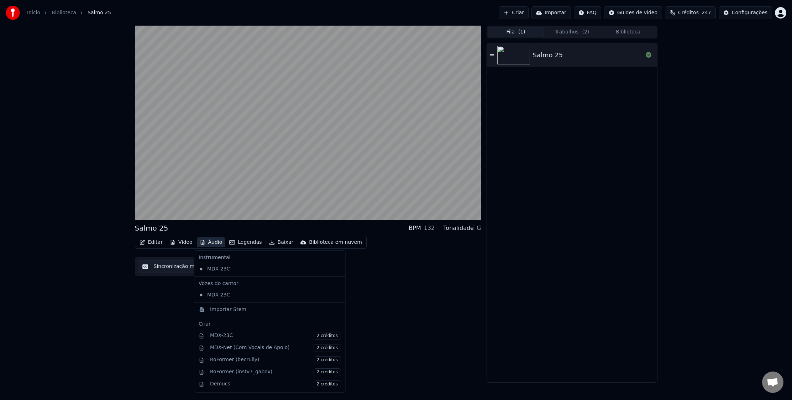
click at [216, 242] on button "Áudio" at bounding box center [211, 242] width 28 height 10
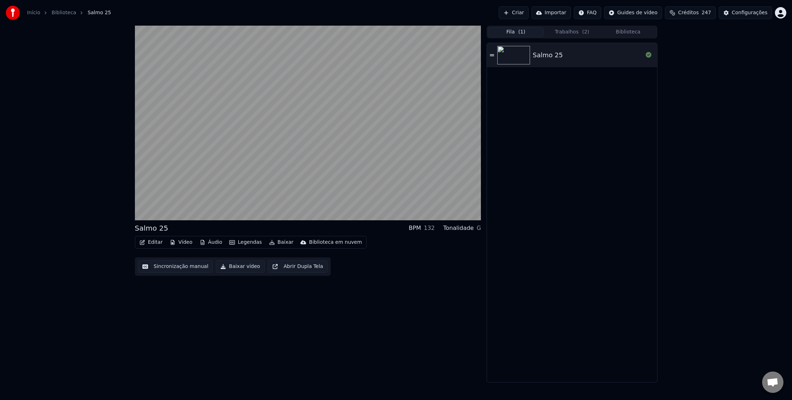
click at [150, 269] on button "Sincronização manual" at bounding box center [175, 266] width 75 height 13
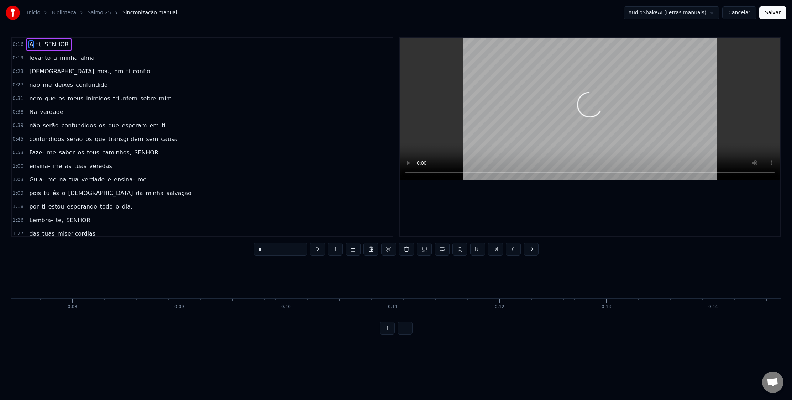
scroll to position [0, 1728]
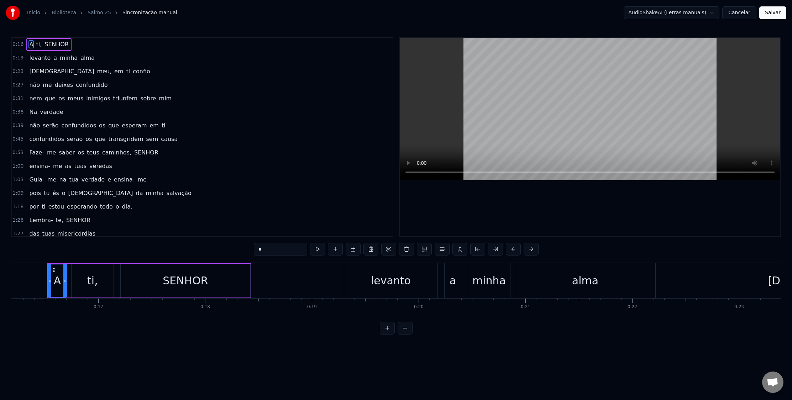
click at [731, 12] on button "Cancelar" at bounding box center [739, 12] width 34 height 13
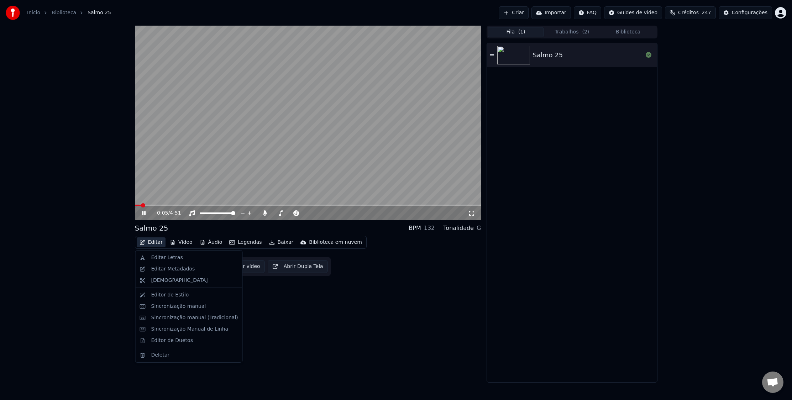
click at [158, 241] on button "Editar" at bounding box center [151, 242] width 29 height 10
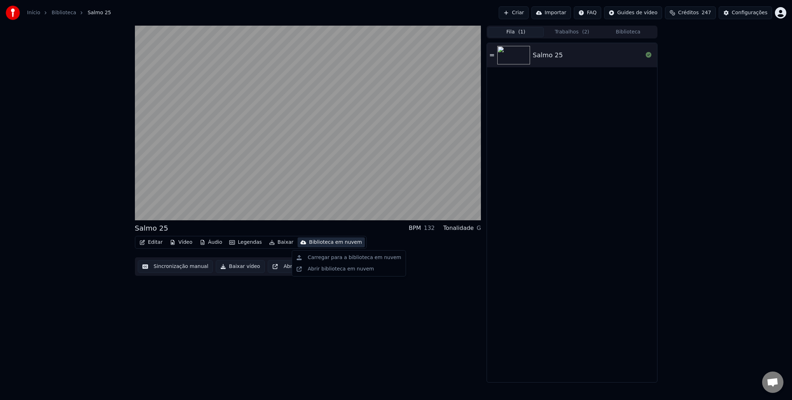
drag, startPoint x: 526, startPoint y: 208, endPoint x: 521, endPoint y: 195, distance: 14.1
click at [524, 207] on div "Salmo 25" at bounding box center [572, 212] width 170 height 339
click at [522, 10] on button "Criar" at bounding box center [513, 12] width 30 height 13
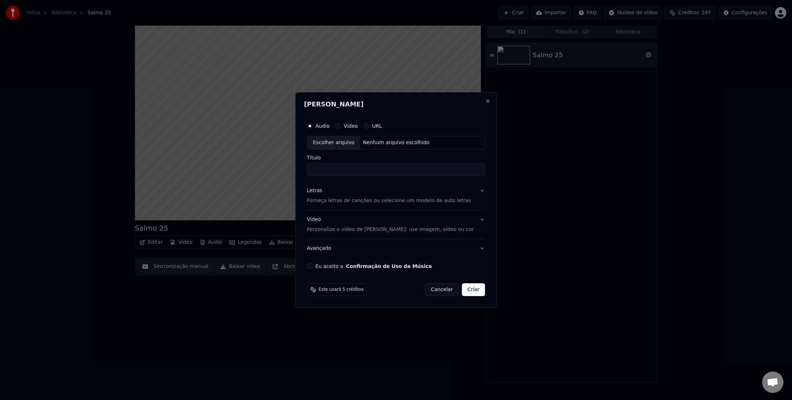
click at [360, 141] on div "Escolher arquivo" at bounding box center [333, 142] width 53 height 13
drag, startPoint x: 434, startPoint y: 289, endPoint x: 381, endPoint y: 265, distance: 58.1
click at [432, 289] on button "Cancelar" at bounding box center [441, 289] width 34 height 13
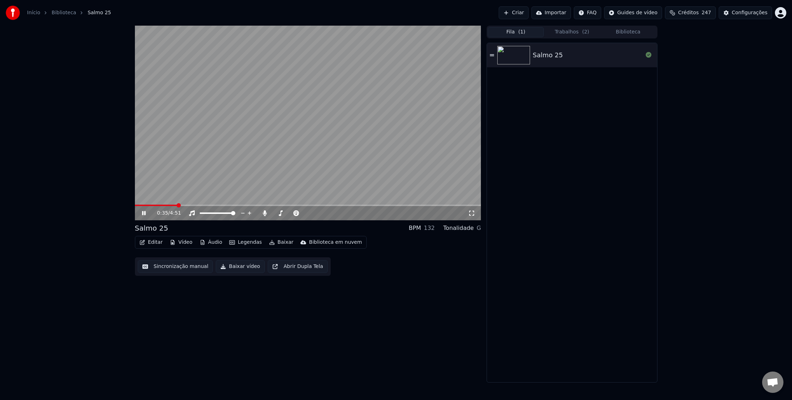
click at [146, 214] on icon at bounding box center [149, 213] width 17 height 6
click at [528, 15] on button "Criar" at bounding box center [513, 12] width 30 height 13
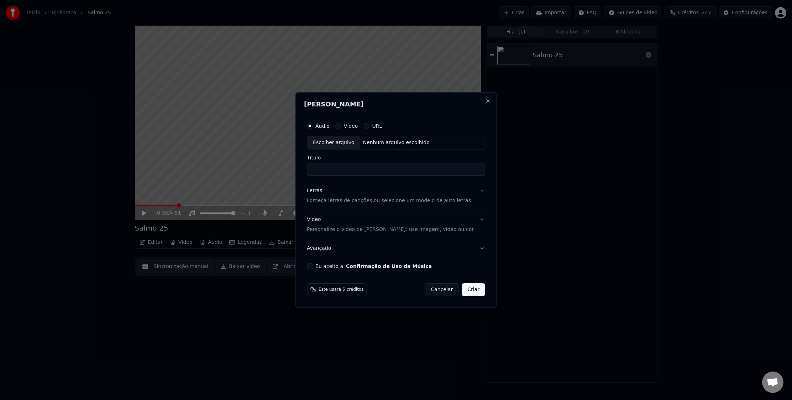
click at [345, 143] on div "Escolher arquivo" at bounding box center [333, 142] width 53 height 13
type input "**********"
drag, startPoint x: 322, startPoint y: 192, endPoint x: 321, endPoint y: 196, distance: 4.1
click at [322, 193] on div "Letras" at bounding box center [314, 190] width 15 height 7
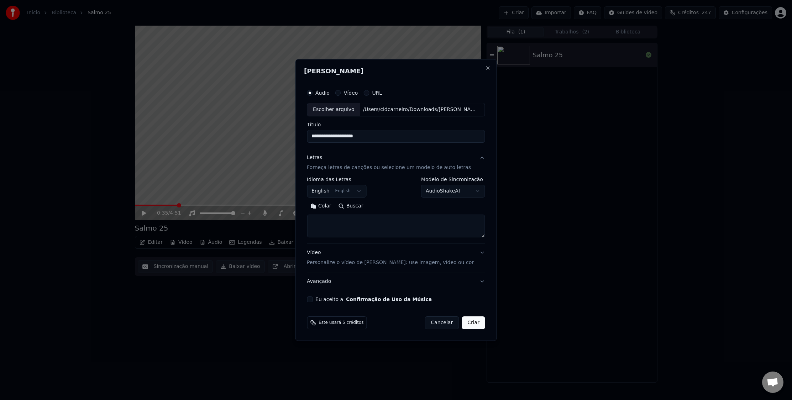
click at [338, 188] on body "**********" at bounding box center [396, 200] width 792 height 400
select select "**"
drag, startPoint x: 349, startPoint y: 209, endPoint x: 348, endPoint y: 216, distance: 6.9
click at [333, 222] on textarea at bounding box center [396, 226] width 178 height 23
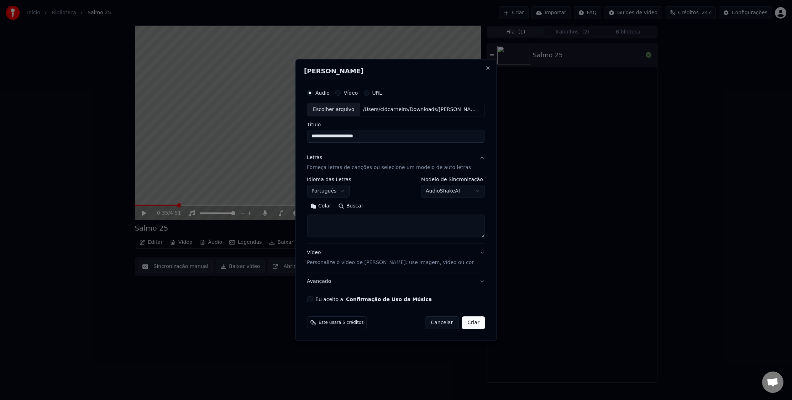
paste textarea "**********"
type textarea "**********"
click at [335, 263] on p "Personalize o vídeo de [PERSON_NAME]: use imagem, vídeo ou cor" at bounding box center [390, 262] width 167 height 7
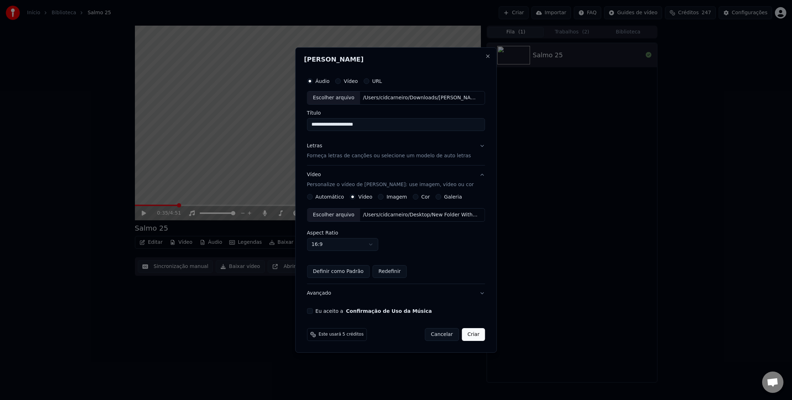
click at [354, 212] on div "Escolher arquivo" at bounding box center [333, 214] width 53 height 13
click at [316, 311] on div "Eu aceito a Confirmação de Uso da Música" at bounding box center [396, 311] width 178 height 6
click at [312, 310] on button "Eu aceito a Confirmação de Uso da Música" at bounding box center [310, 311] width 6 height 6
click at [379, 120] on input "**********" at bounding box center [396, 124] width 178 height 13
click at [376, 123] on input "**********" at bounding box center [396, 124] width 178 height 13
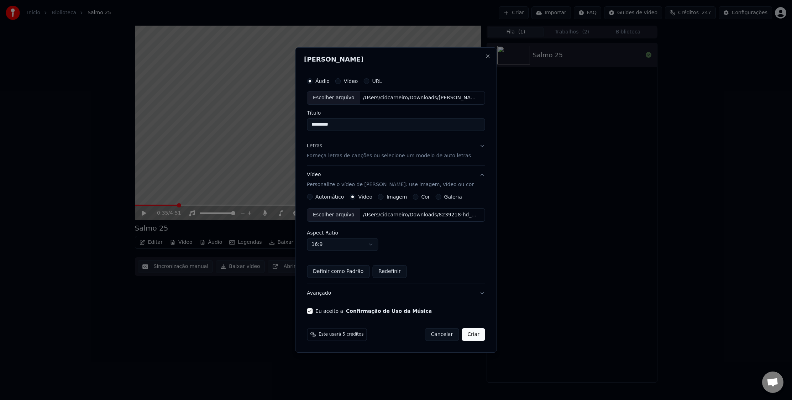
type input "********"
click at [479, 335] on button "Criar" at bounding box center [472, 334] width 23 height 13
